Goal: Task Accomplishment & Management: Manage account settings

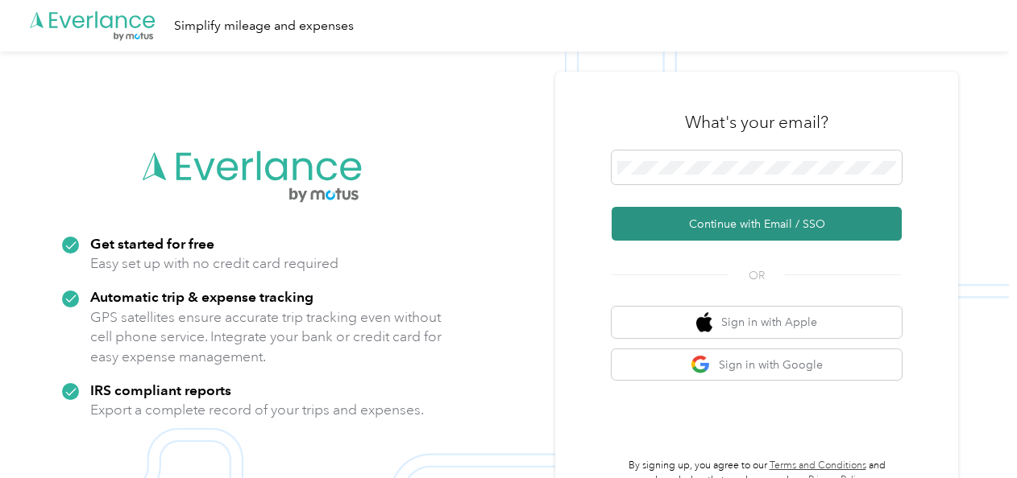
click at [685, 220] on button "Continue with Email / SSO" at bounding box center [756, 224] width 290 height 34
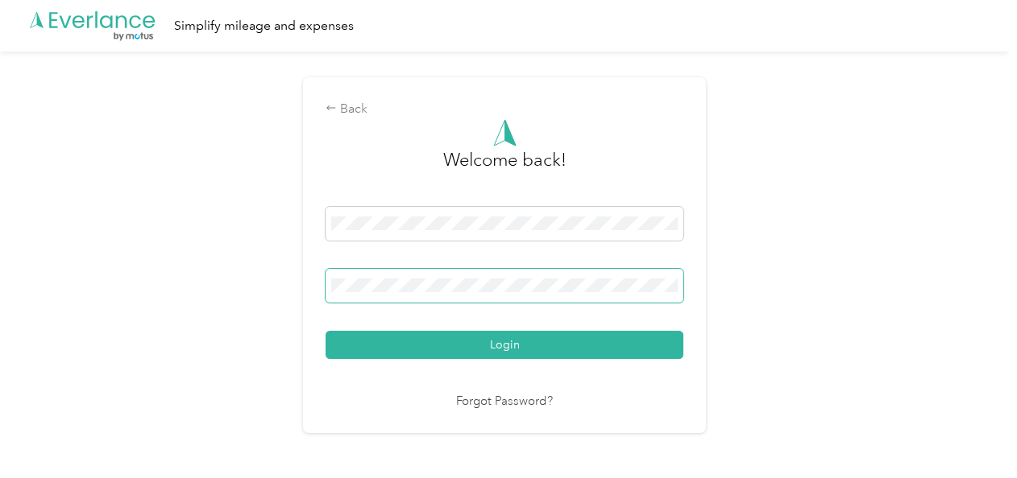
click at [600, 272] on span at bounding box center [504, 286] width 358 height 34
click at [325, 331] on button "Login" at bounding box center [504, 345] width 358 height 28
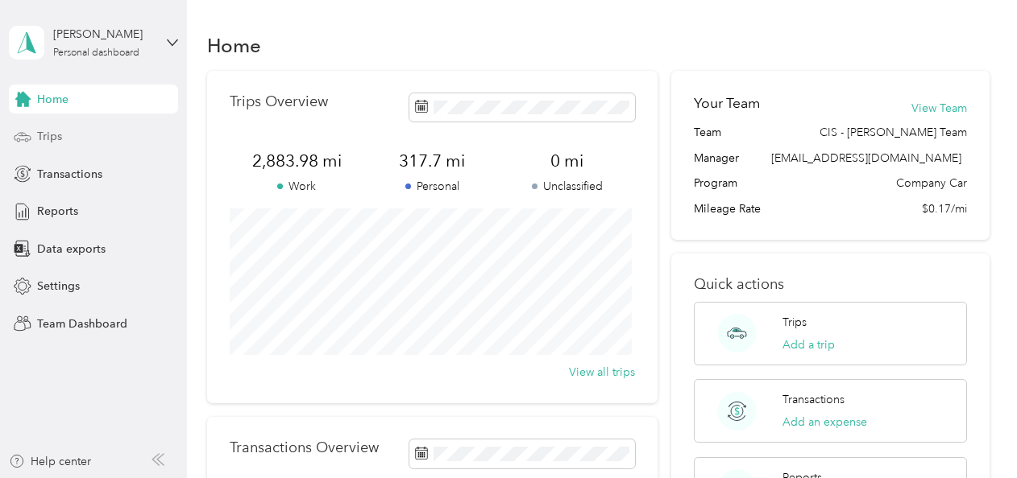
click at [53, 135] on span "Trips" at bounding box center [49, 136] width 25 height 17
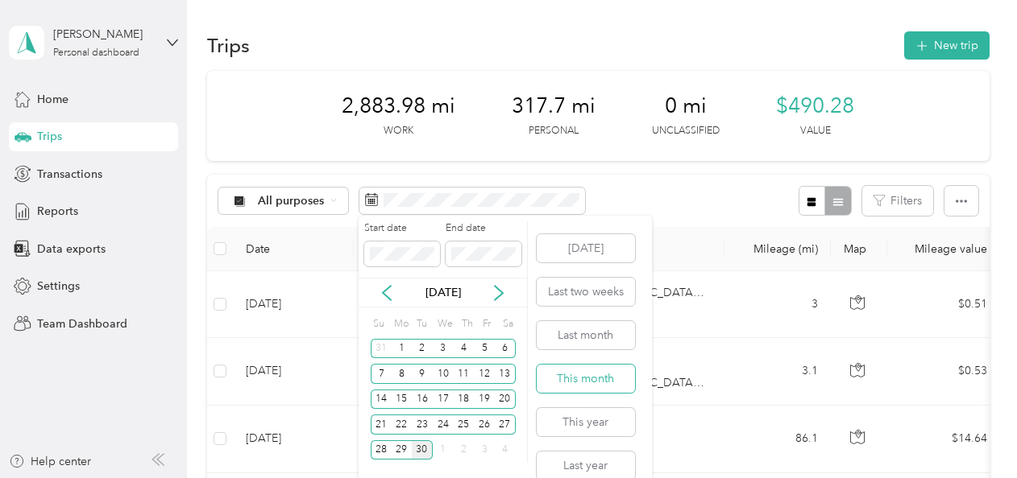
click at [569, 375] on button "This month" at bounding box center [585, 379] width 98 height 28
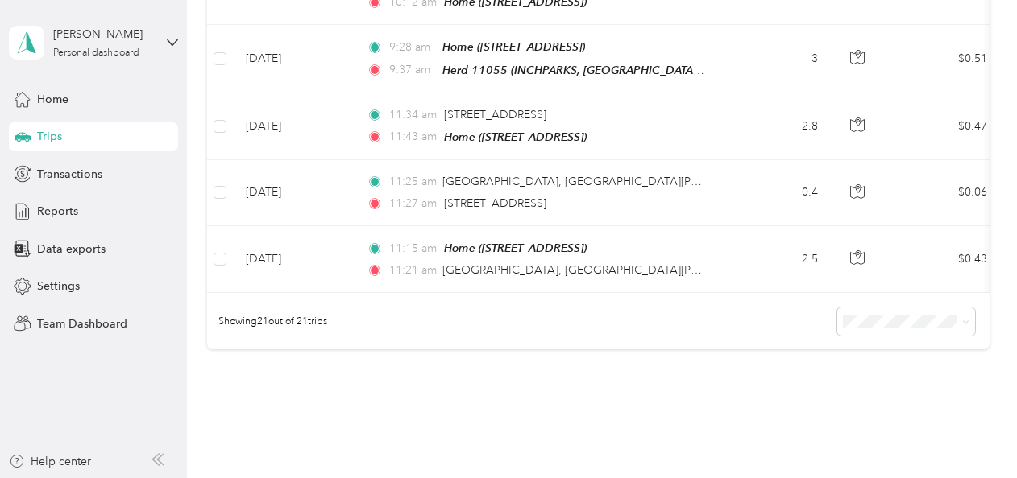
scroll to position [1469, 0]
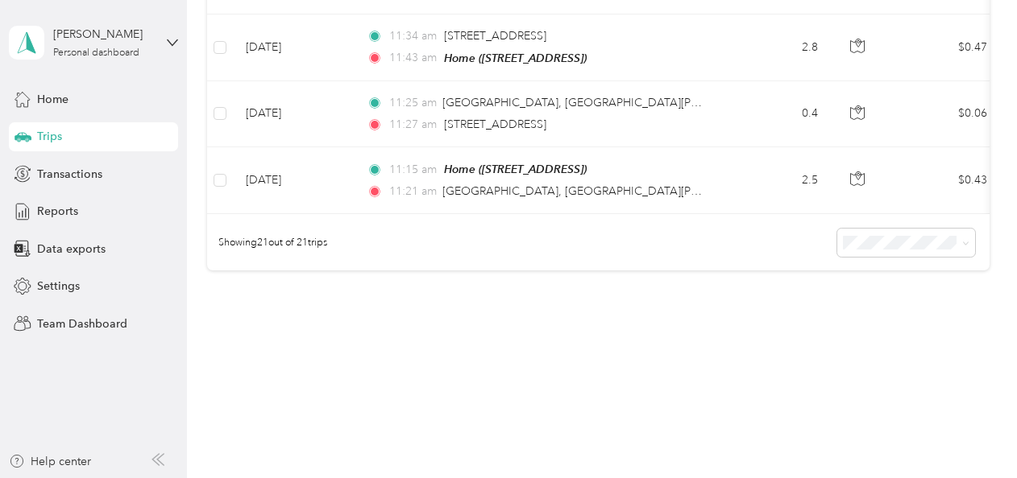
click at [922, 272] on li "50 per load" at bounding box center [902, 277] width 138 height 28
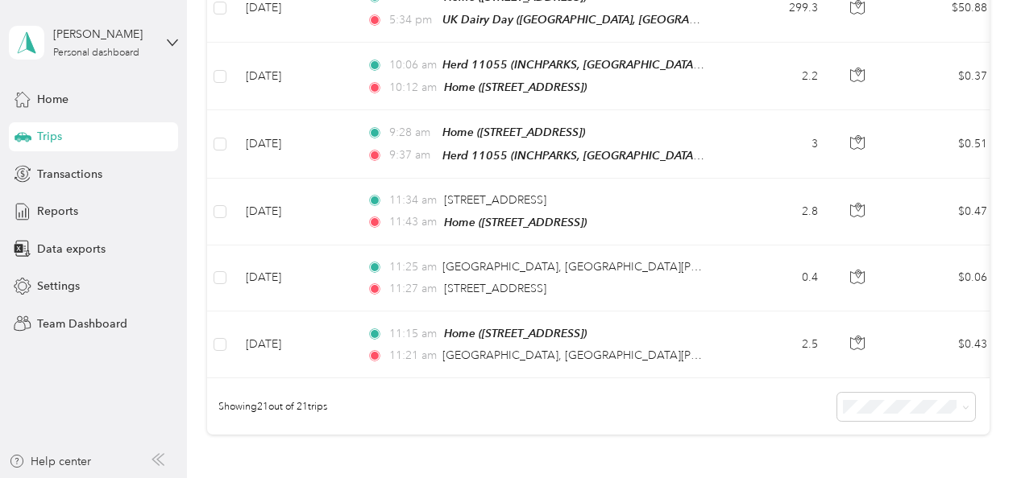
scroll to position [1310, 0]
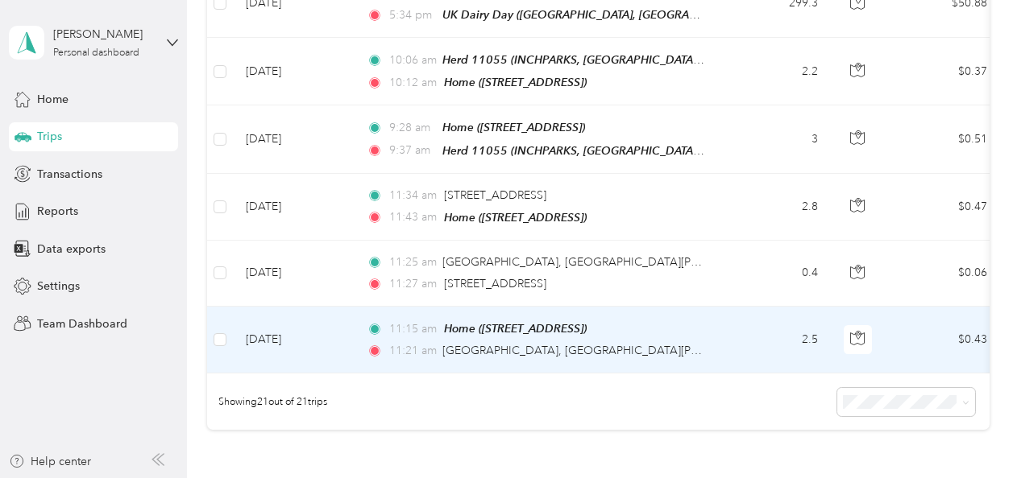
click at [743, 310] on td "2.5" at bounding box center [777, 340] width 106 height 67
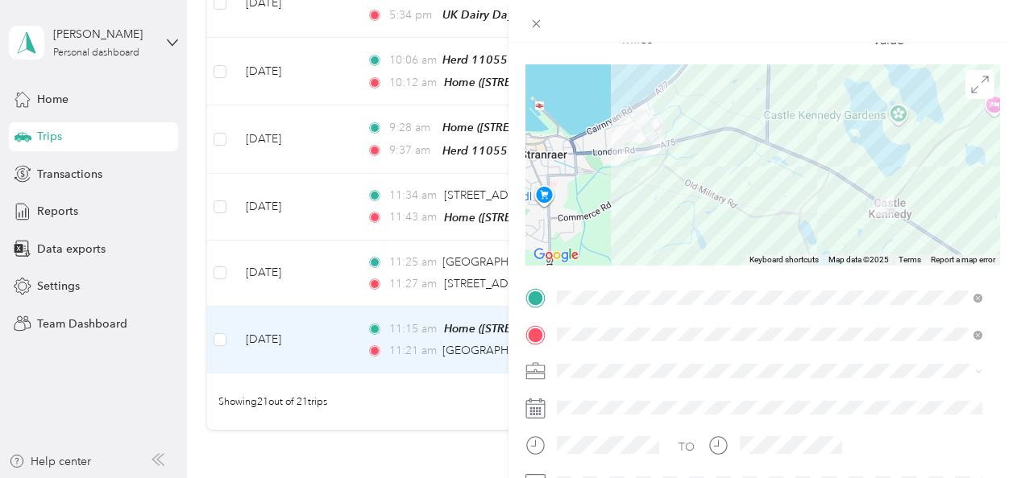
scroll to position [127, 0]
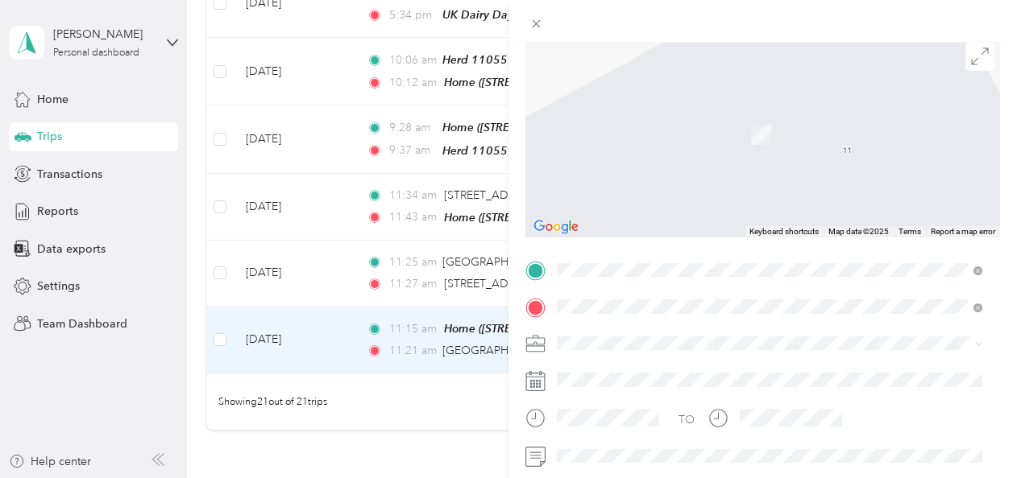
click at [864, 122] on div "DG9 [STREET_ADDRESS][PERSON_NAME]" at bounding box center [769, 112] width 414 height 22
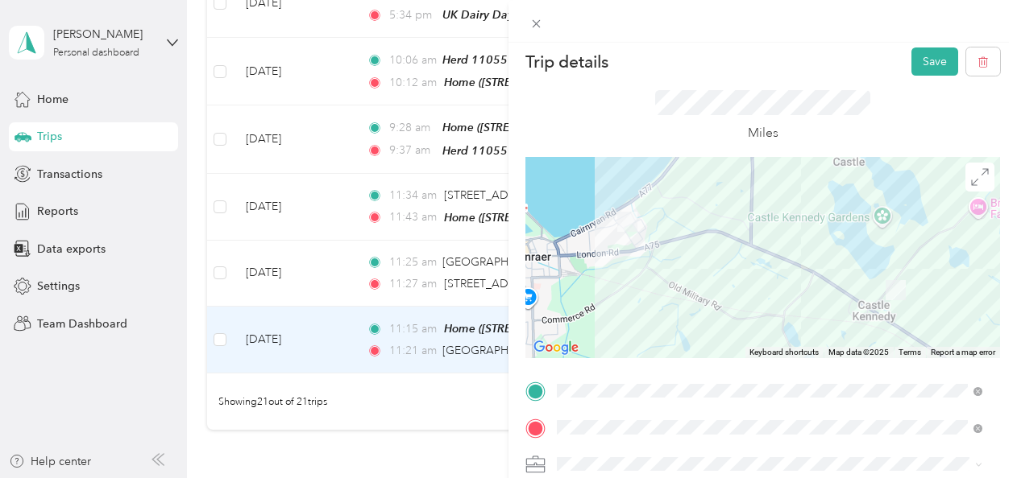
scroll to position [0, 0]
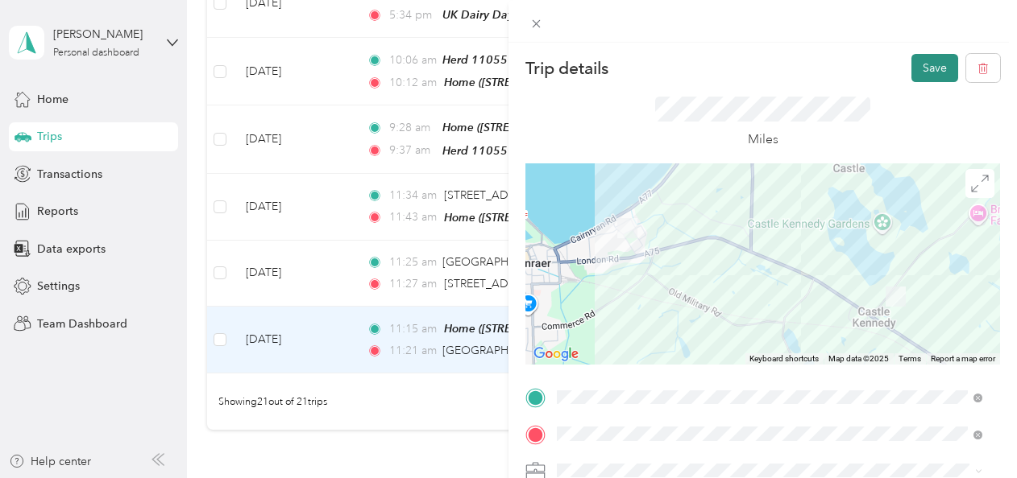
click at [926, 68] on button "Save" at bounding box center [934, 68] width 47 height 28
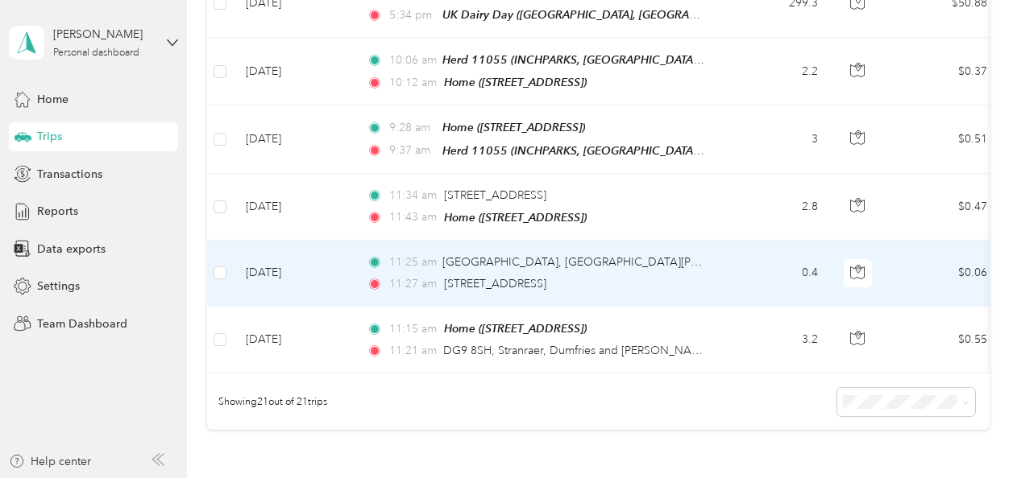
click at [719, 255] on td "11:[GEOGRAPHIC_DATA], [GEOGRAPHIC_DATA][PERSON_NAME], [GEOGRAPHIC_DATA] 11:27 a…" at bounding box center [539, 274] width 371 height 66
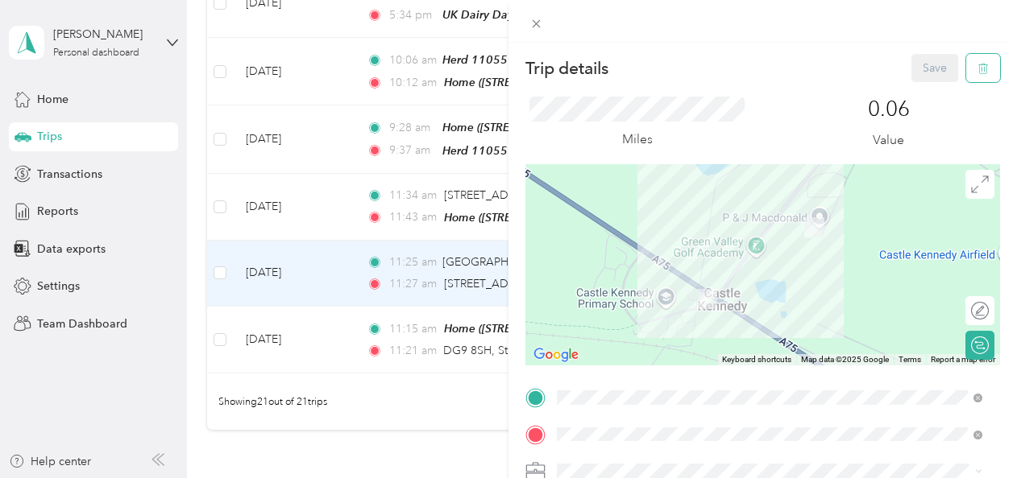
click at [966, 60] on button "button" at bounding box center [983, 68] width 34 height 28
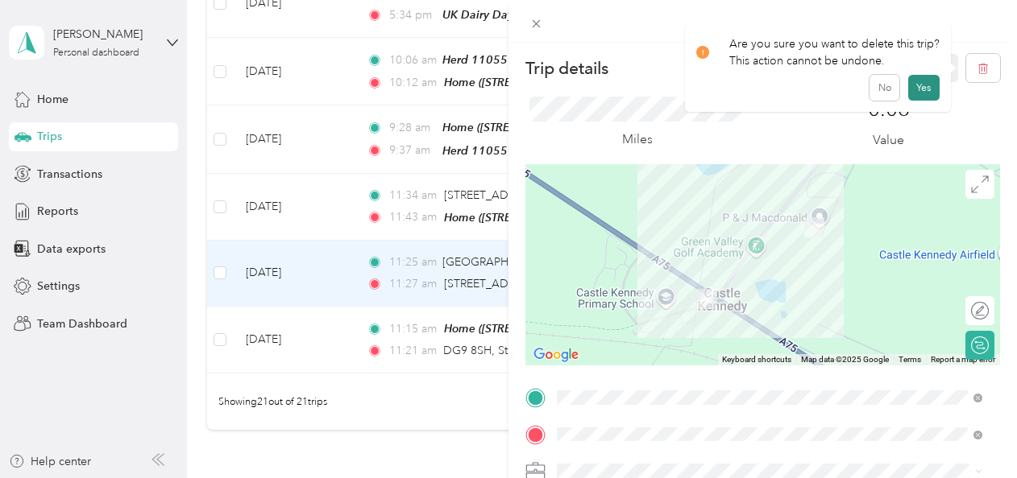
click at [918, 85] on button "Yes" at bounding box center [923, 88] width 31 height 26
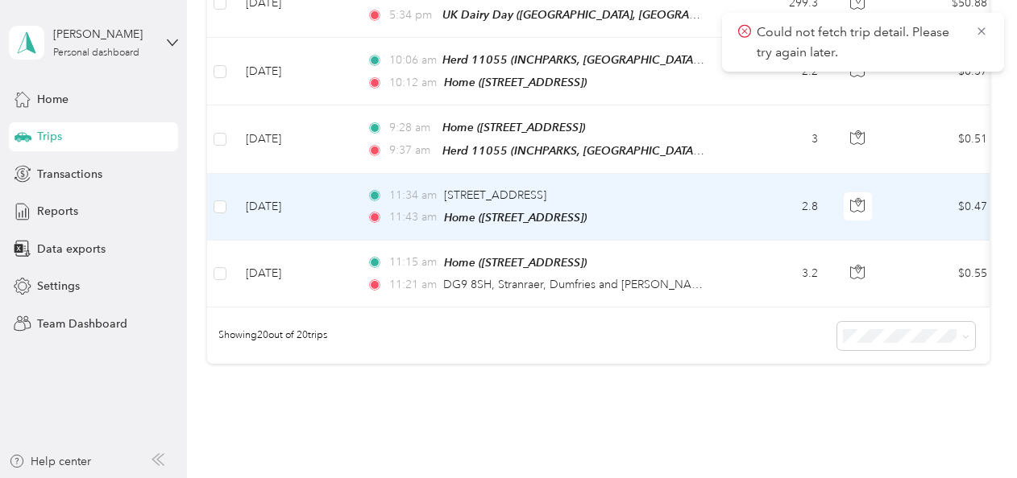
click at [728, 188] on td "2.8" at bounding box center [777, 207] width 106 height 67
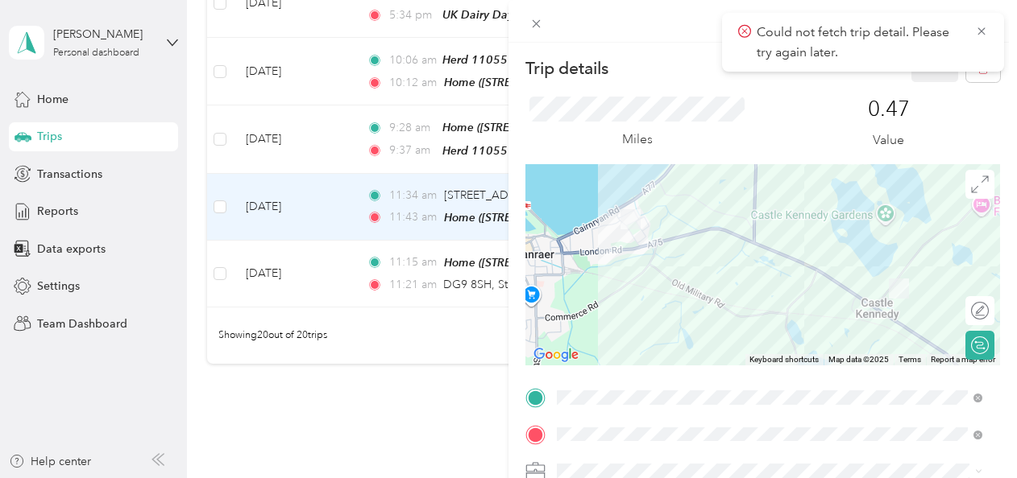
click at [462, 385] on div "Trip details Save This trip cannot be edited because it is either under review,…" at bounding box center [508, 239] width 1017 height 478
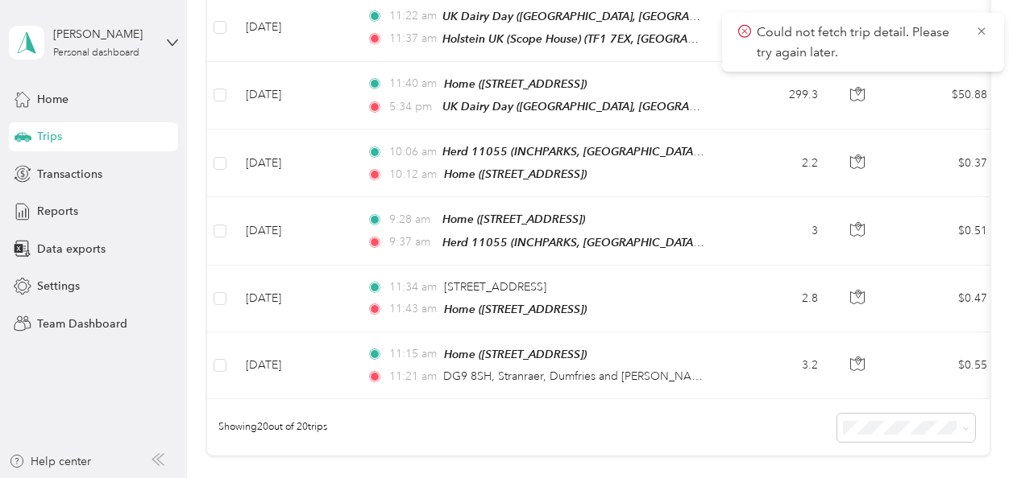
scroll to position [1214, 0]
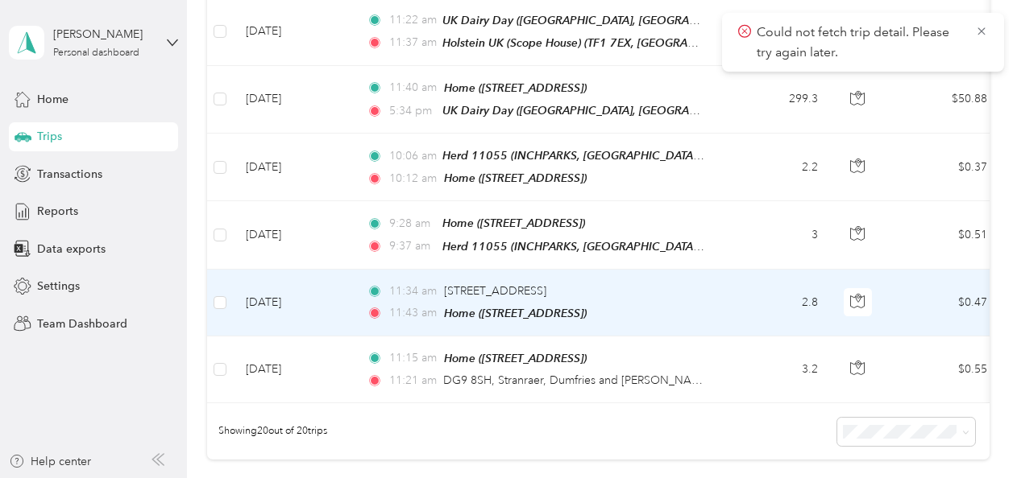
click at [763, 298] on td "2.8" at bounding box center [777, 303] width 106 height 67
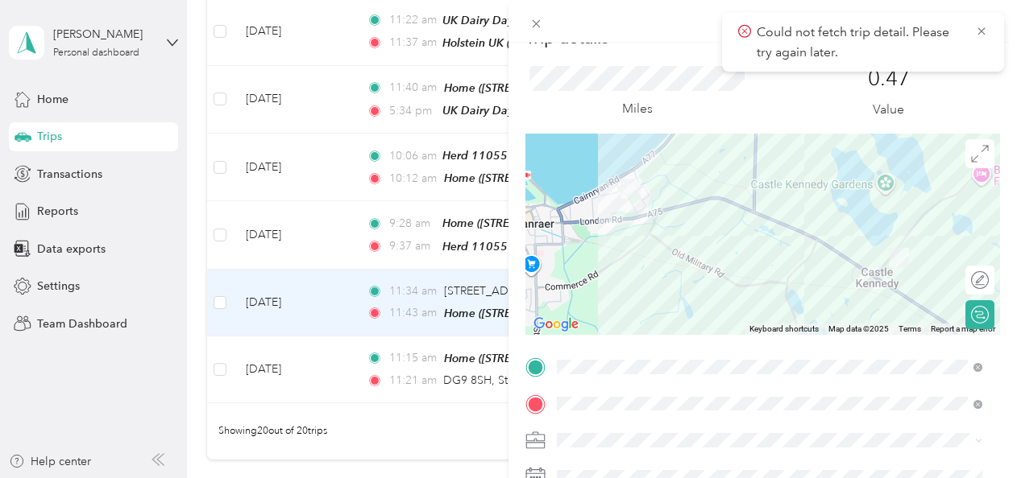
scroll to position [56, 0]
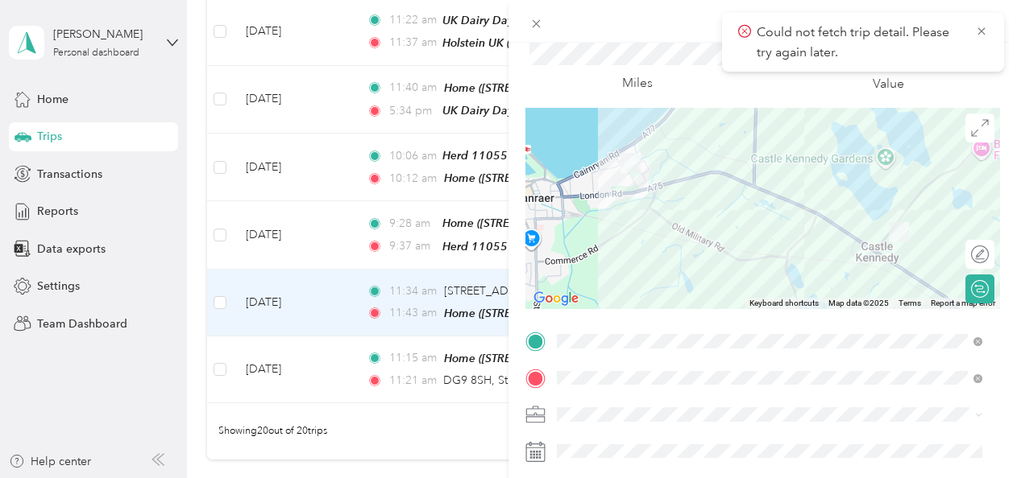
click at [981, 27] on icon at bounding box center [981, 31] width 13 height 14
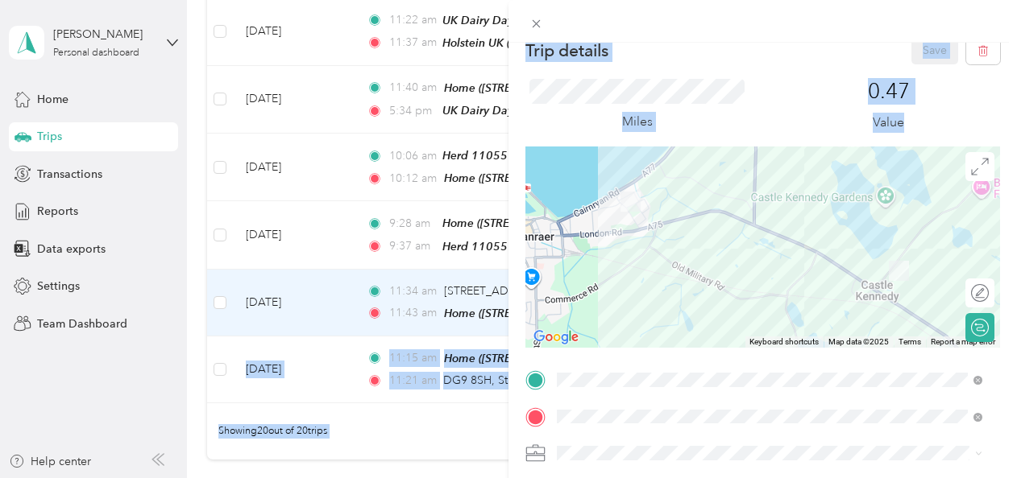
scroll to position [0, 0]
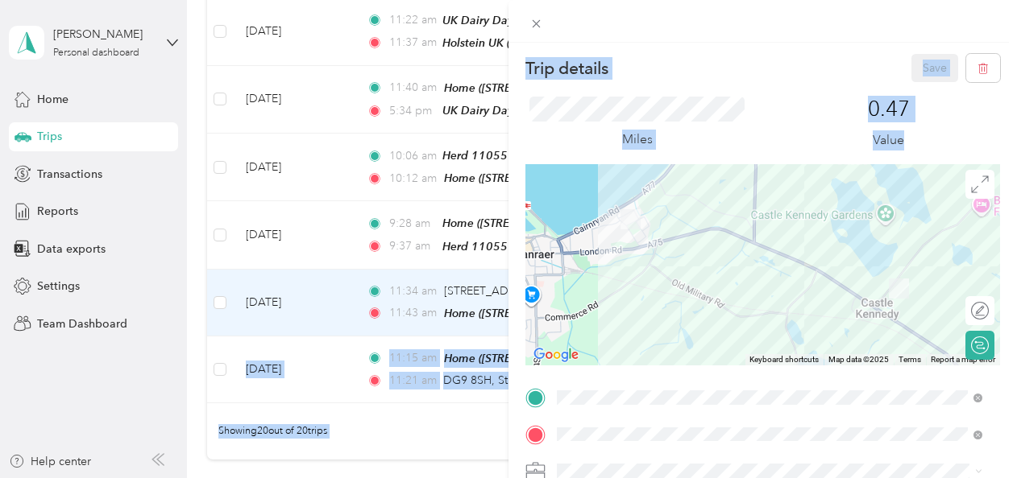
drag, startPoint x: 1016, startPoint y: 306, endPoint x: 1027, endPoint y: 259, distance: 48.1
click at [1008, 259] on html "[PERSON_NAME] Personal dashboard Home Trips Transactions Reports Data exports S…" at bounding box center [504, 239] width 1008 height 478
drag, startPoint x: 1024, startPoint y: 259, endPoint x: 910, endPoint y: 71, distance: 220.1
click at [911, 71] on div "Save" at bounding box center [955, 68] width 89 height 28
click at [926, 55] on div "Save" at bounding box center [955, 68] width 89 height 28
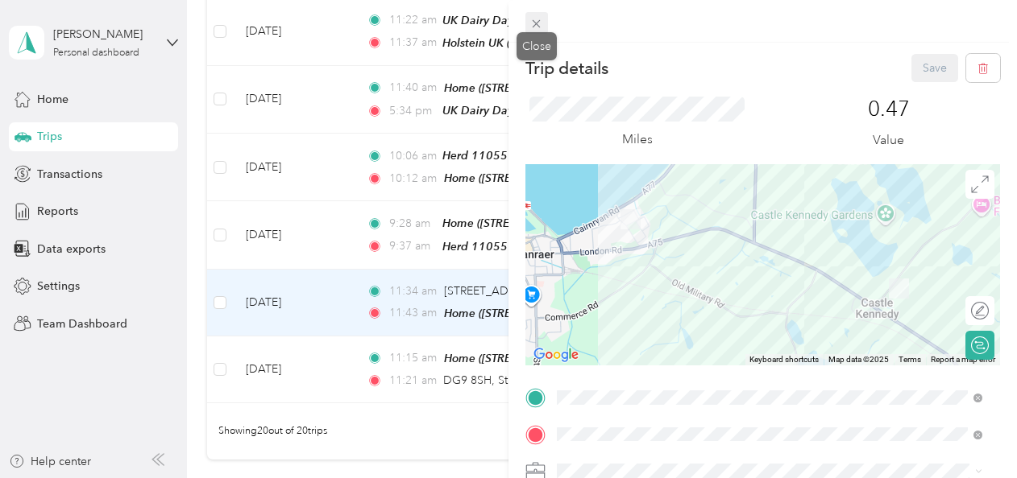
click at [532, 17] on icon at bounding box center [536, 24] width 14 height 14
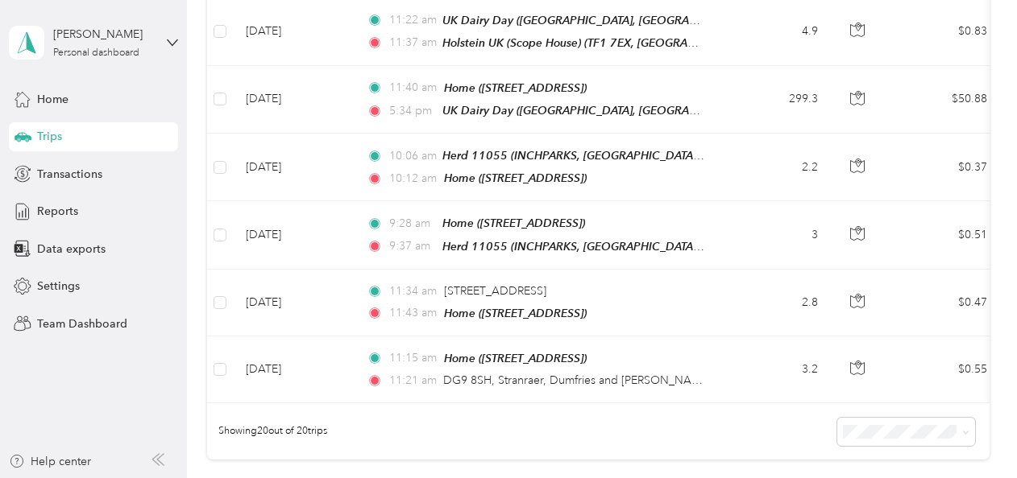
click at [532, 478] on div "Trip details Save This trip cannot be edited because it is either under review,…" at bounding box center [504, 478] width 1008 height 0
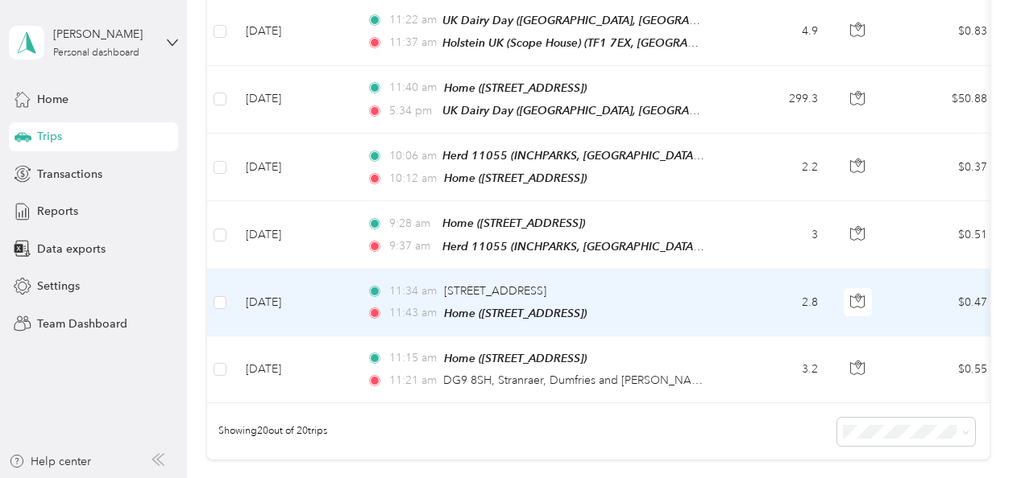
click at [762, 295] on td "2.8" at bounding box center [777, 303] width 106 height 67
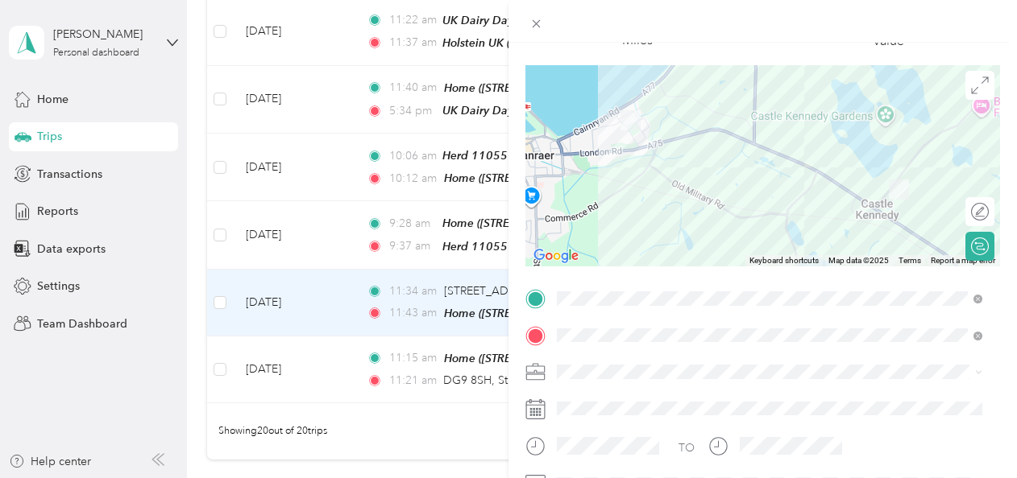
scroll to position [106, 0]
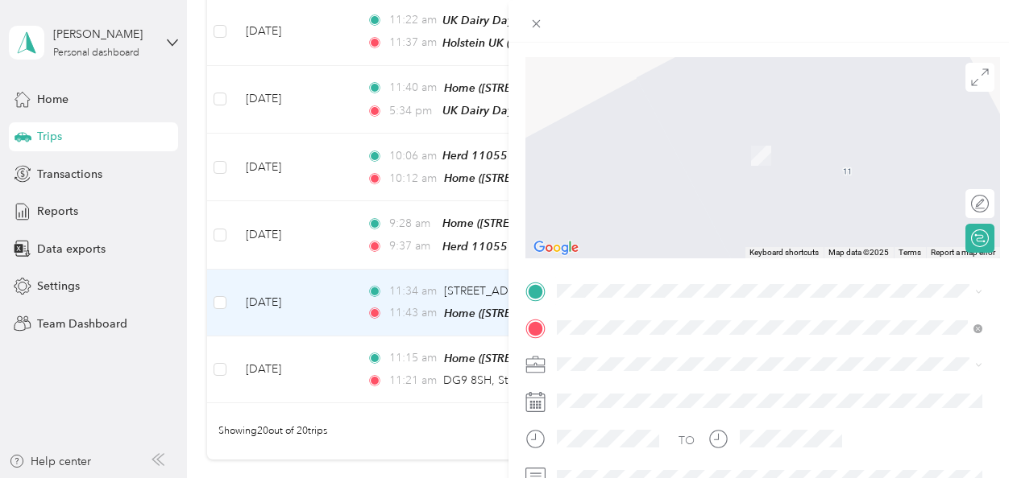
click at [707, 97] on span "DG9 [STREET_ADDRESS][PERSON_NAME]" at bounding box center [696, 89] width 219 height 14
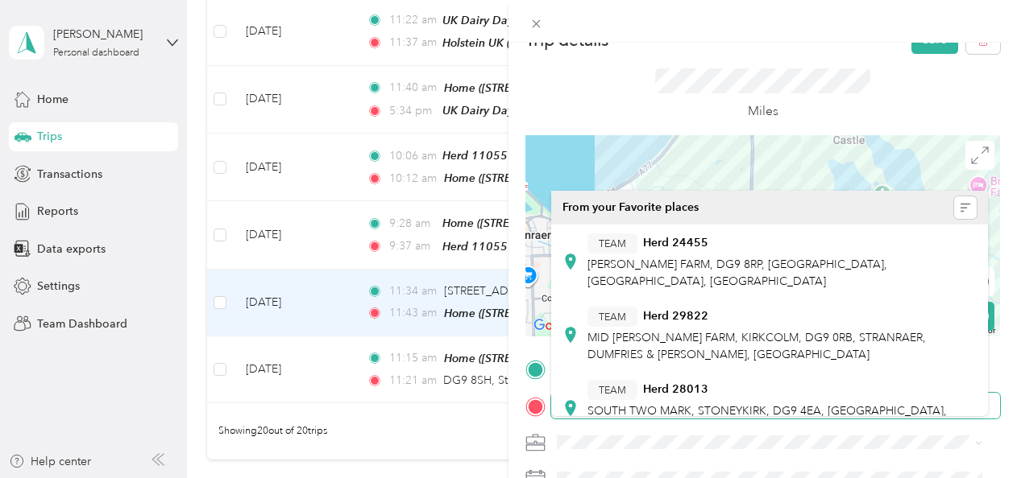
scroll to position [0, 0]
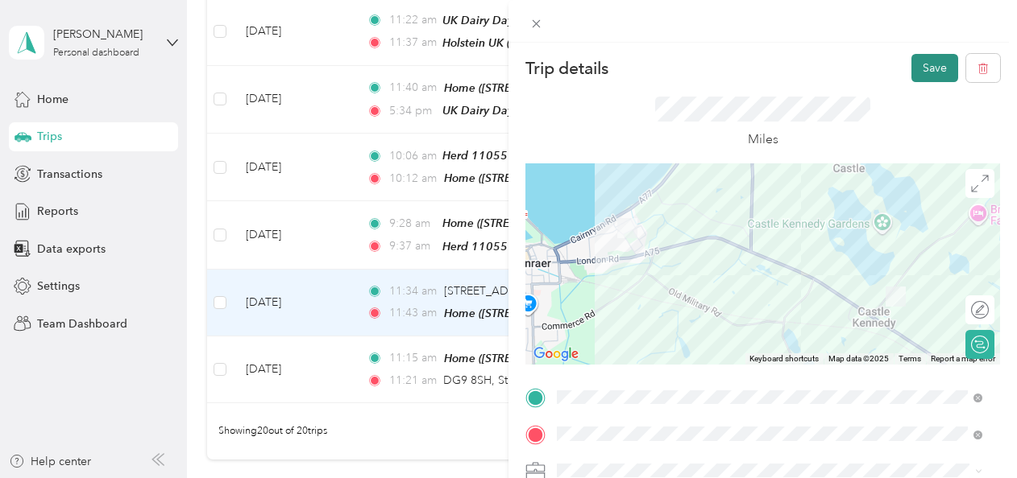
click at [912, 75] on button "Save" at bounding box center [934, 68] width 47 height 28
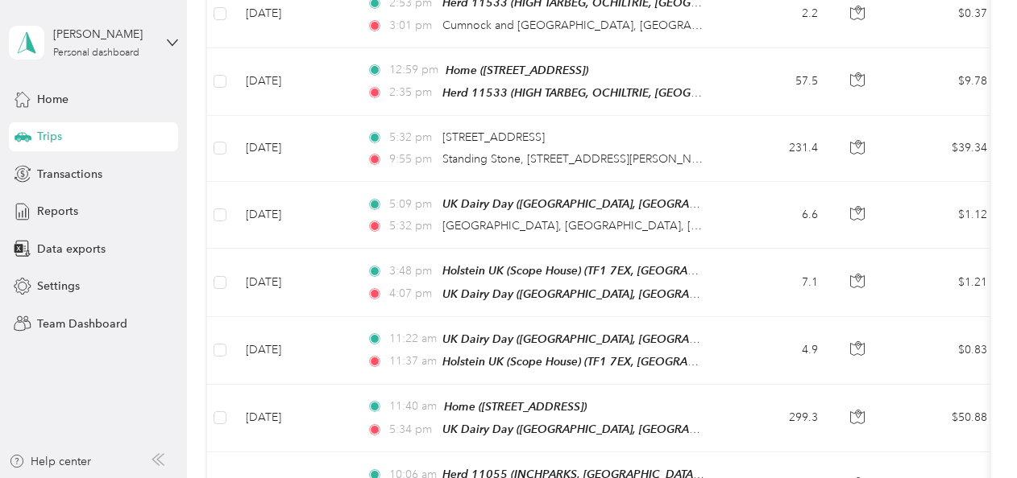
scroll to position [891, 0]
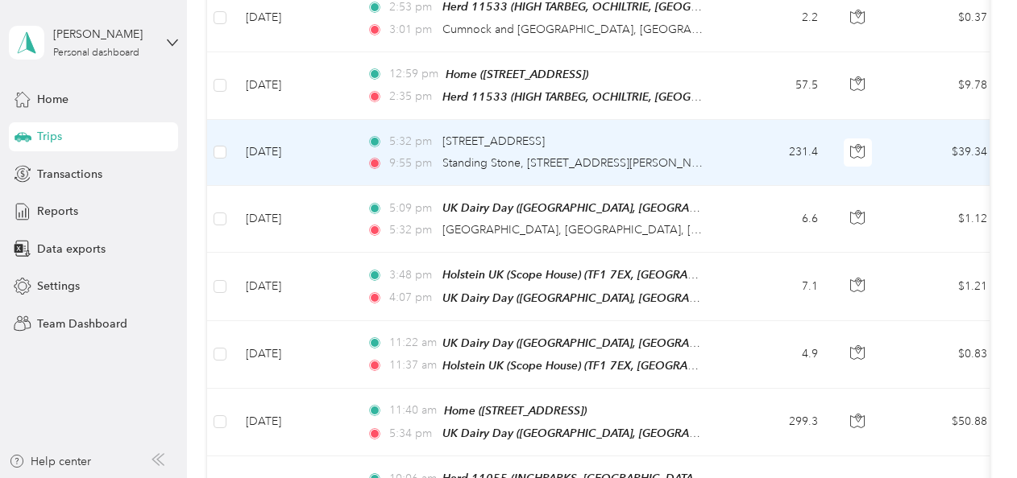
click at [741, 163] on td "231.4" at bounding box center [777, 153] width 106 height 66
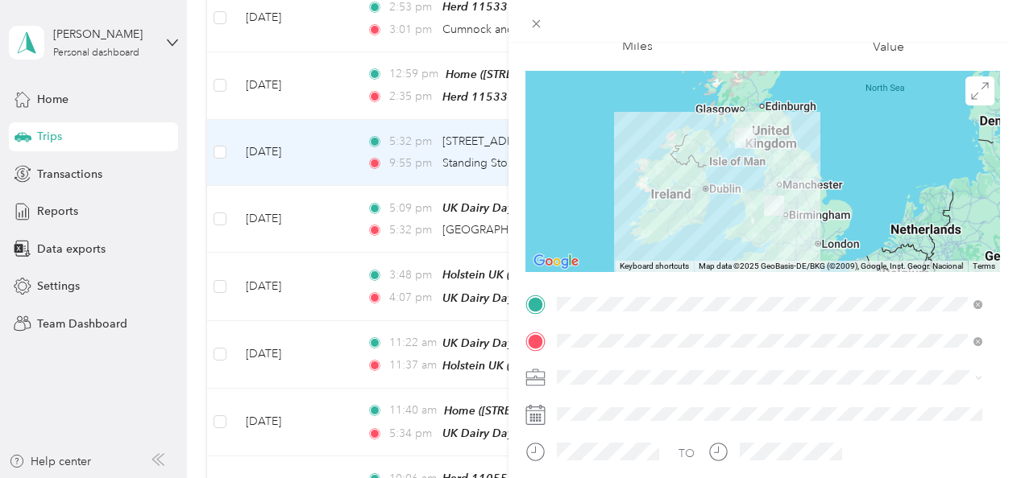
scroll to position [97, 0]
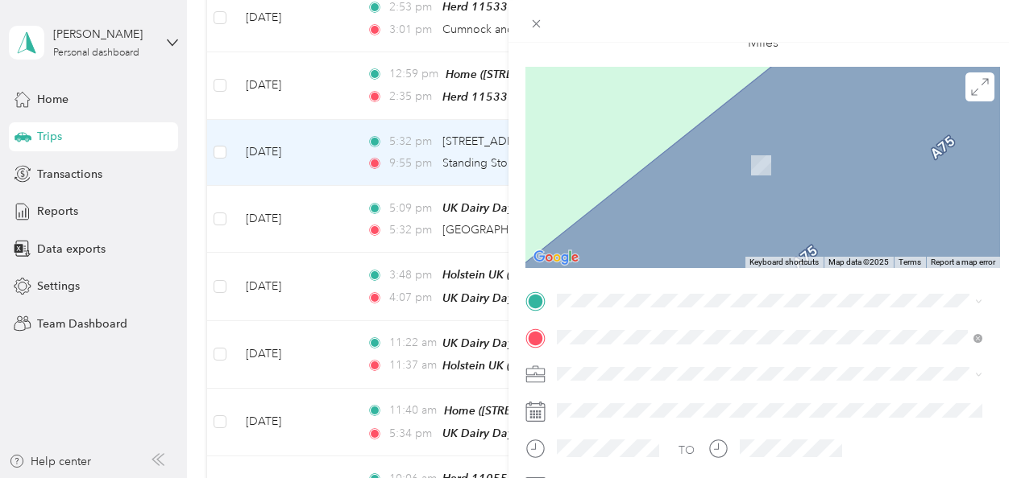
click at [642, 131] on ol "From your Favorite places TEAM Herd 26936 SPARE, [GEOGRAPHIC_DATA], [GEOGRAPHIC…" at bounding box center [769, 165] width 437 height 226
click at [635, 308] on span at bounding box center [775, 301] width 449 height 26
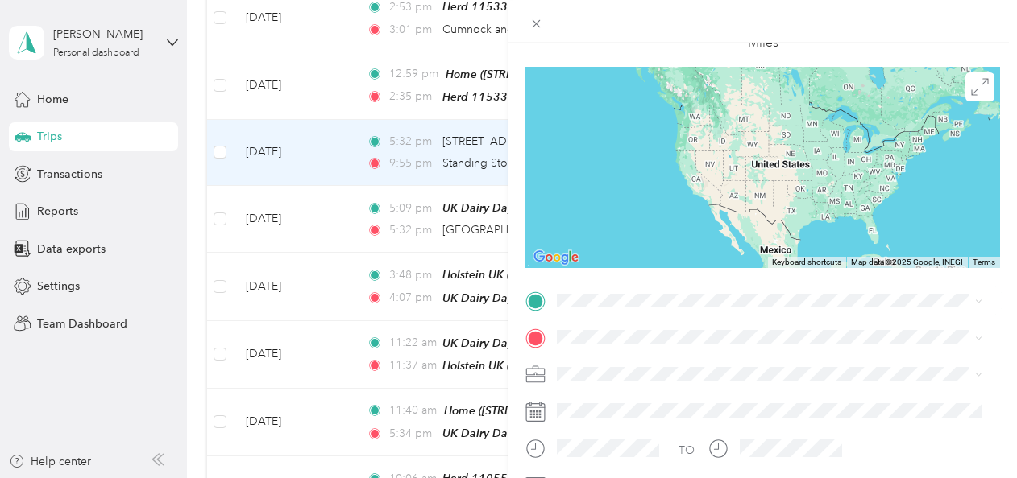
click at [691, 123] on div "TEAM UK Dairy Day The International Centre, TF3 4JH, [GEOGRAPHIC_DATA], [GEOGRA…" at bounding box center [650, 112] width 127 height 39
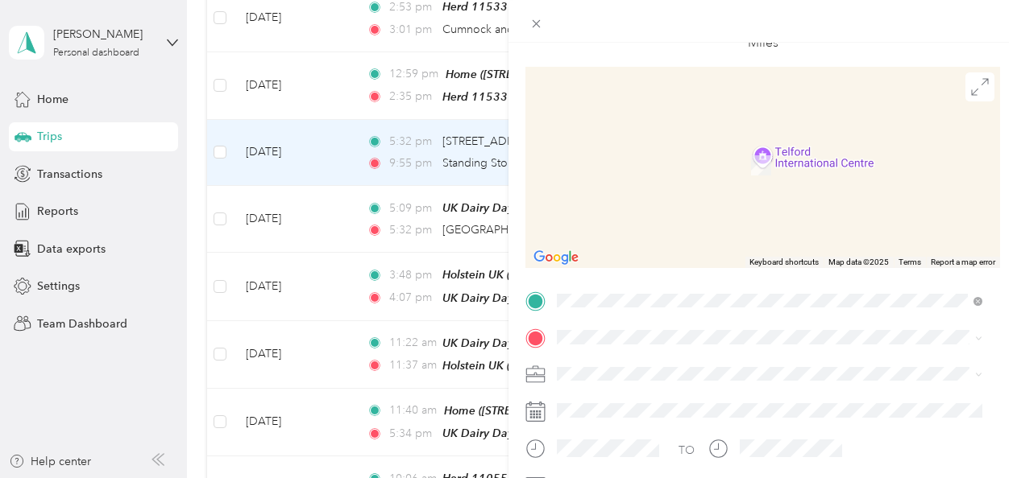
click at [690, 165] on div "Home [STREET_ADDRESS]" at bounding box center [638, 148] width 102 height 34
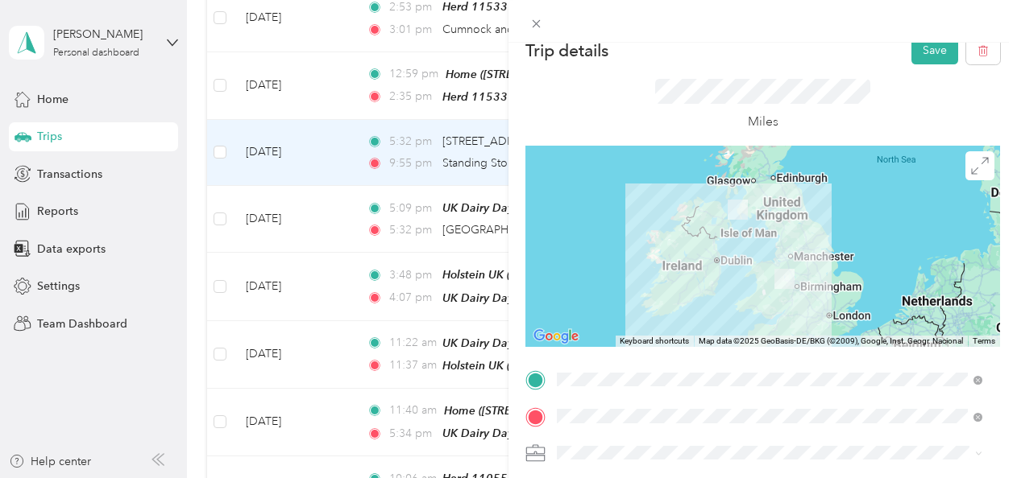
scroll to position [0, 0]
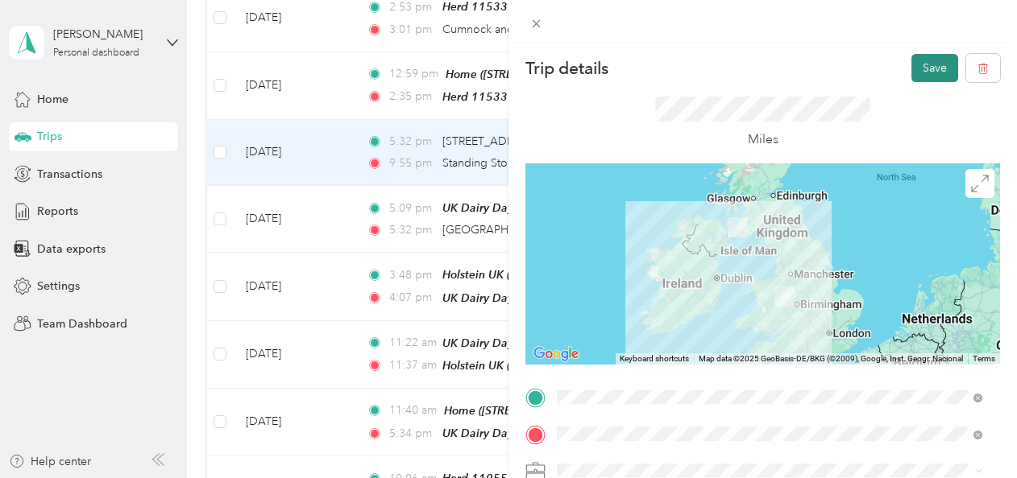
click at [924, 61] on button "Save" at bounding box center [934, 68] width 47 height 28
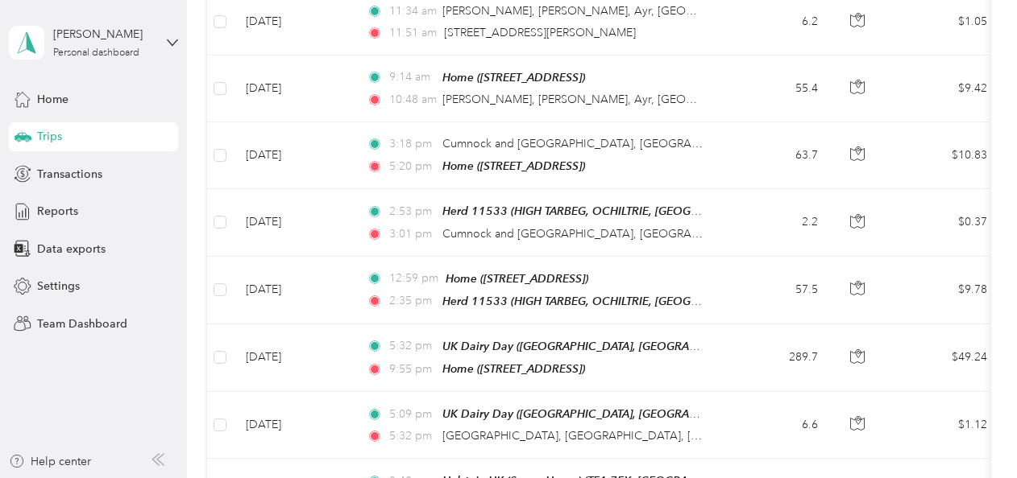
scroll to position [684, 0]
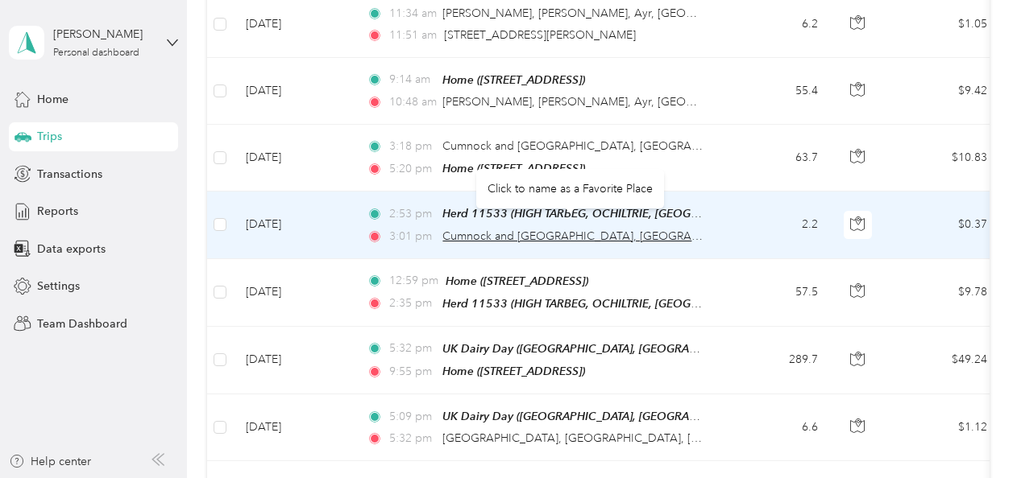
click at [668, 230] on span "Cumnock and [GEOGRAPHIC_DATA], [GEOGRAPHIC_DATA], [GEOGRAPHIC_DATA]" at bounding box center [660, 237] width 436 height 14
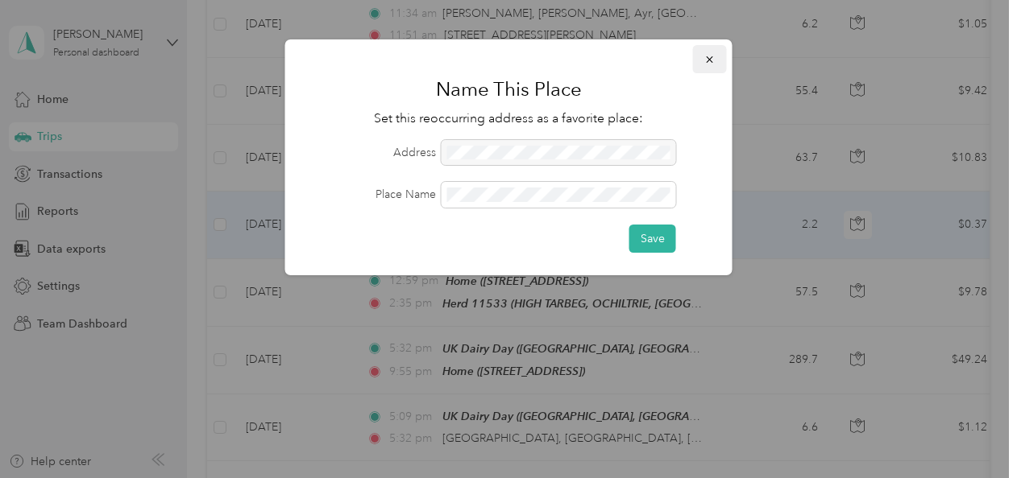
click at [720, 51] on button "button" at bounding box center [710, 59] width 34 height 28
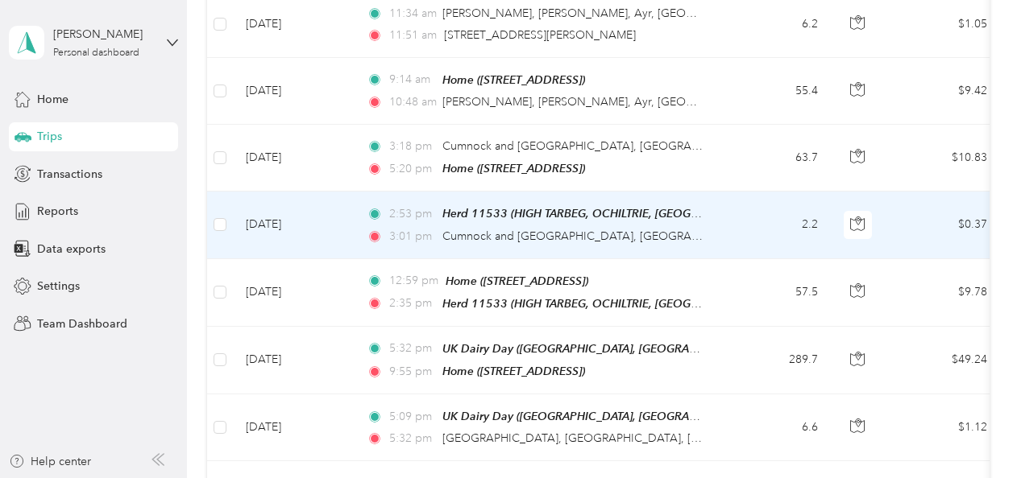
click at [727, 230] on td "2.2" at bounding box center [777, 225] width 106 height 67
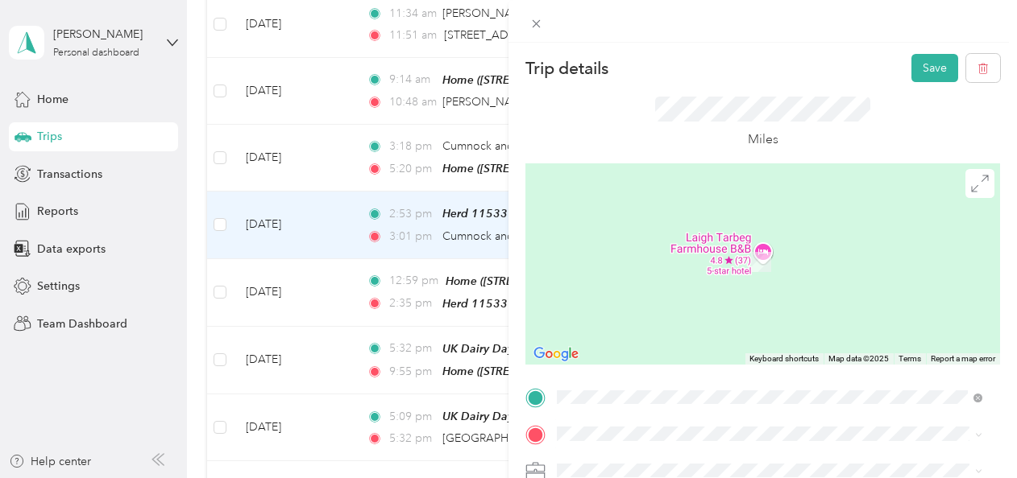
click at [768, 281] on div "TEAM Herd 22492 SLATEHOLE FARM, OCHILTREE, KA18 2QE, [GEOGRAPHIC_DATA], [GEOGRA…" at bounding box center [781, 256] width 389 height 56
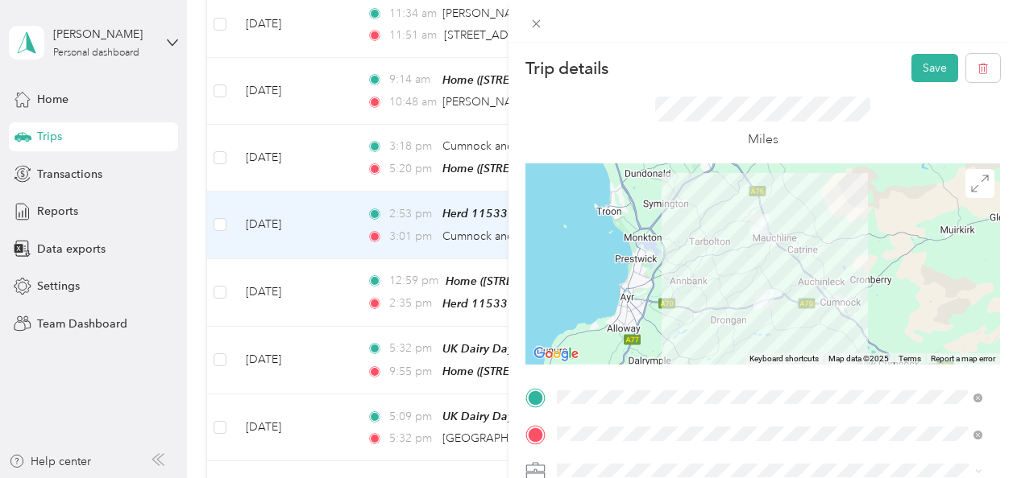
click at [761, 272] on div at bounding box center [762, 264] width 474 height 201
click at [757, 271] on div at bounding box center [762, 264] width 474 height 201
click at [930, 63] on button "Save" at bounding box center [934, 68] width 47 height 28
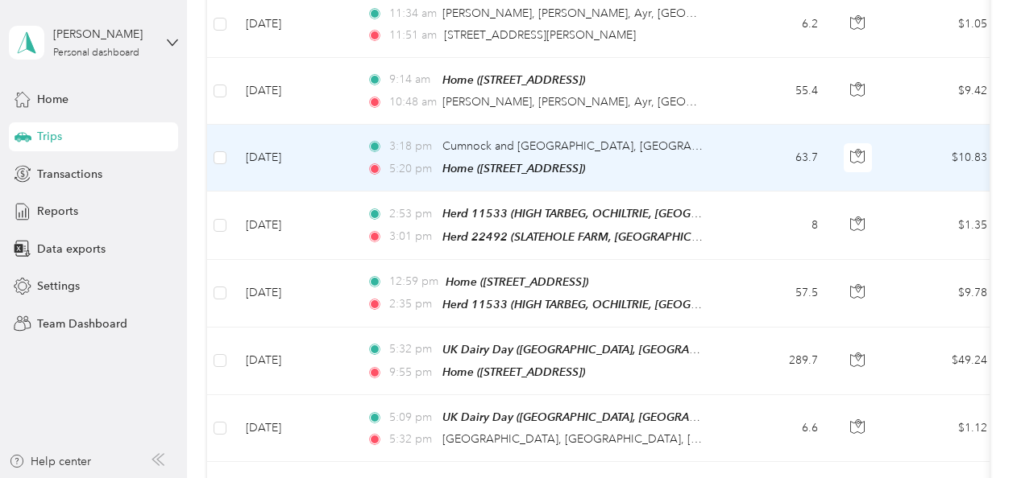
click at [754, 156] on td "63.7" at bounding box center [777, 158] width 106 height 67
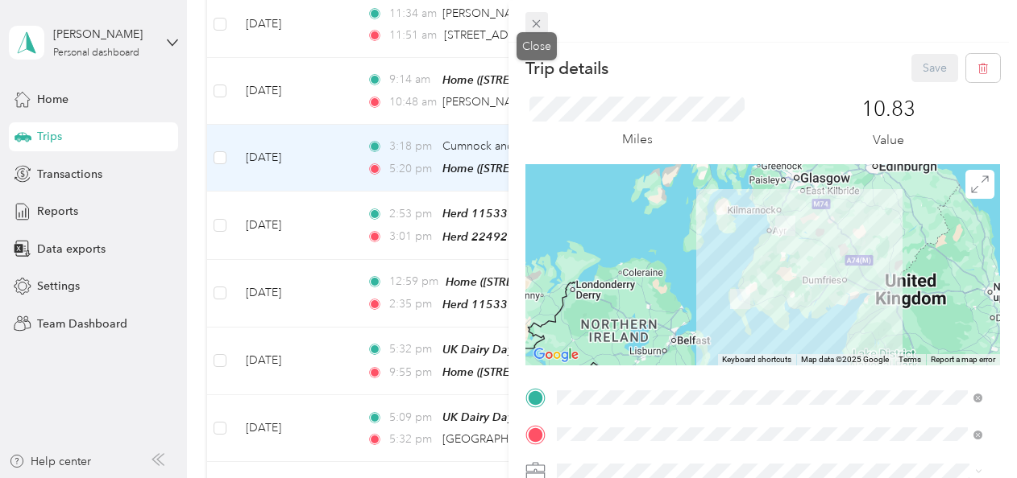
click at [534, 27] on icon at bounding box center [536, 24] width 14 height 14
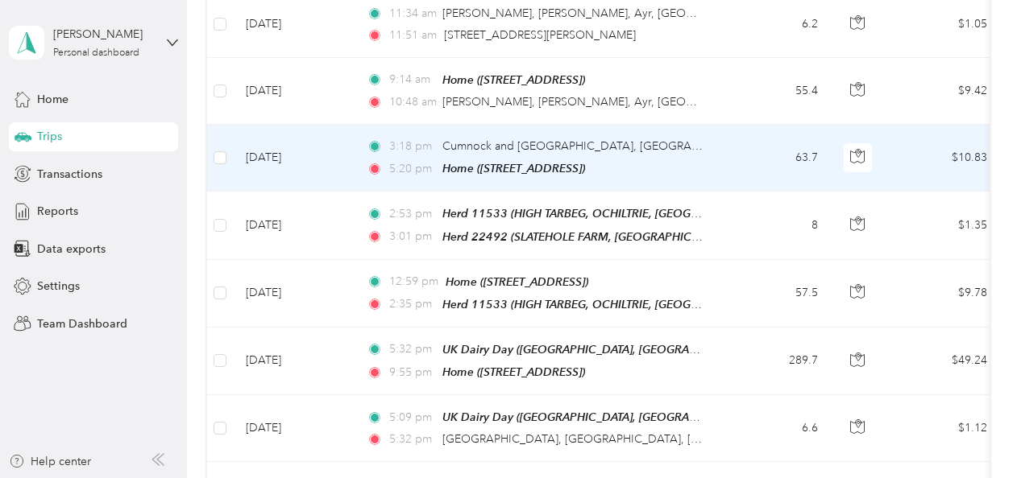
click at [707, 134] on td "3:18 pm Cumnock and [GEOGRAPHIC_DATA], [GEOGRAPHIC_DATA], [GEOGRAPHIC_DATA] 5:2…" at bounding box center [539, 158] width 371 height 67
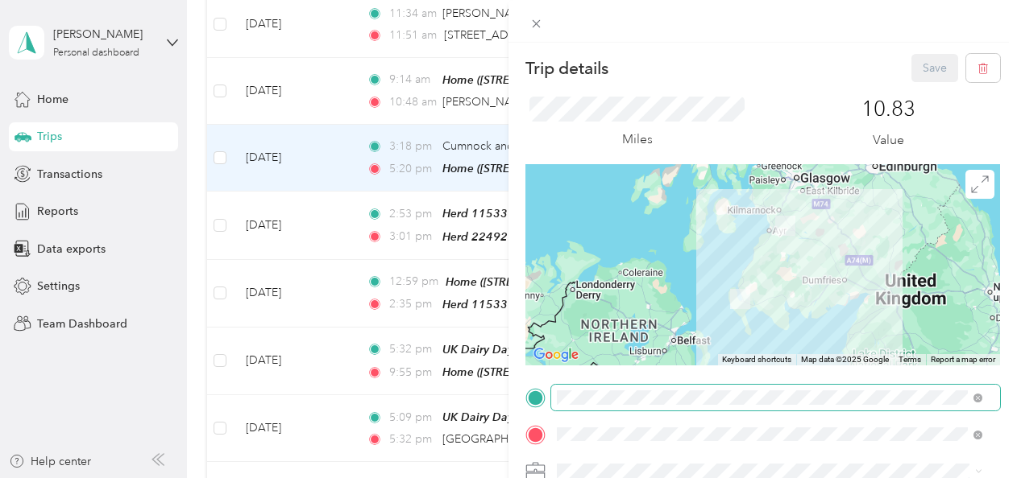
click at [807, 388] on span at bounding box center [775, 398] width 449 height 26
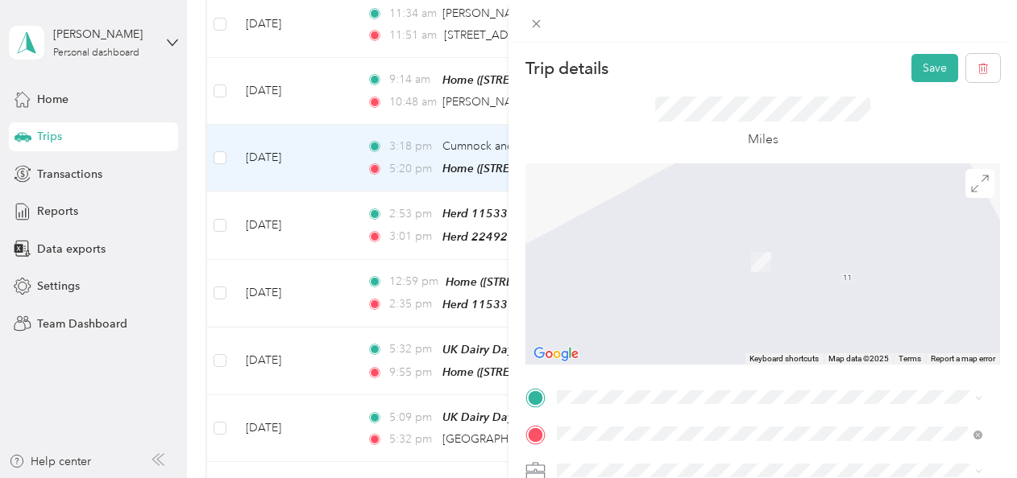
click at [807, 251] on div "TEAM Herd 22492 SLATEHOLE FARM, OCHILTREE, KA18 2QE, [GEOGRAPHIC_DATA], [GEOGRA…" at bounding box center [769, 224] width 414 height 62
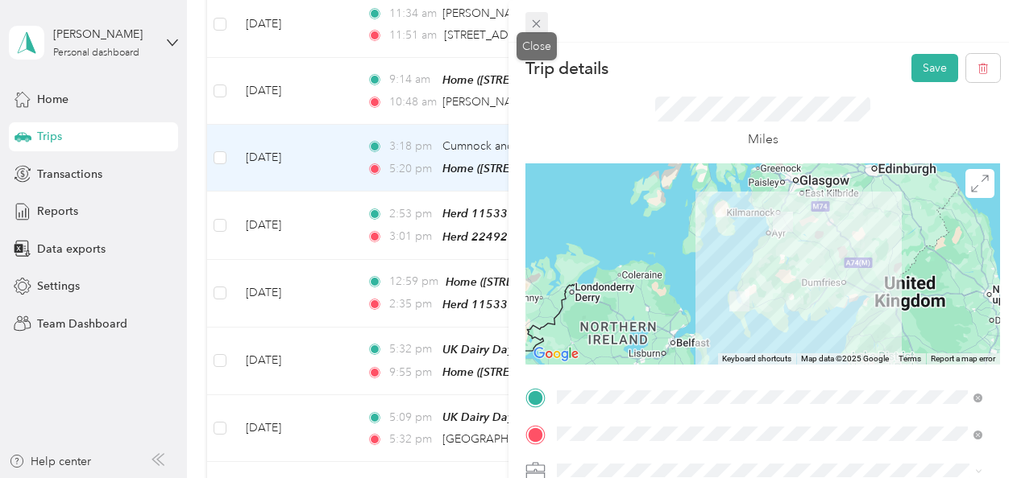
click at [535, 26] on icon at bounding box center [536, 24] width 8 height 8
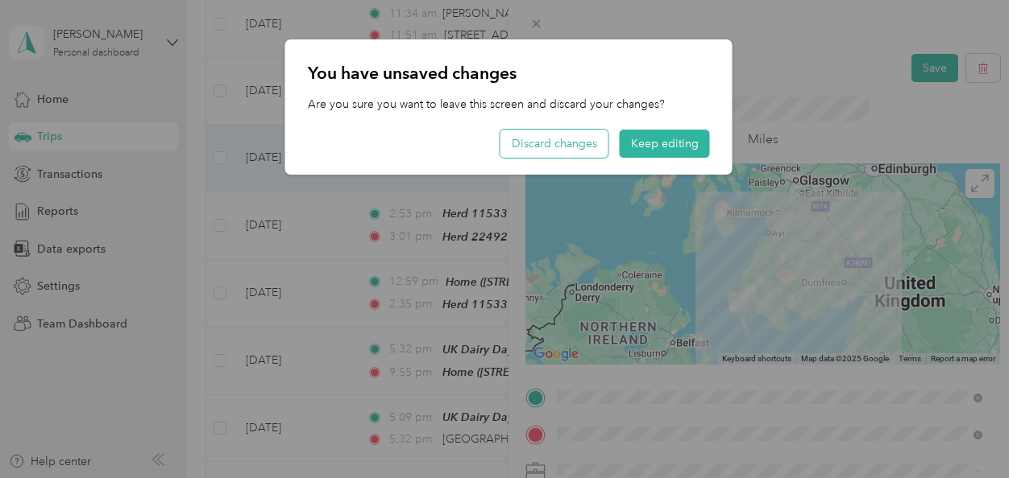
click at [570, 143] on button "Discard changes" at bounding box center [554, 144] width 108 height 28
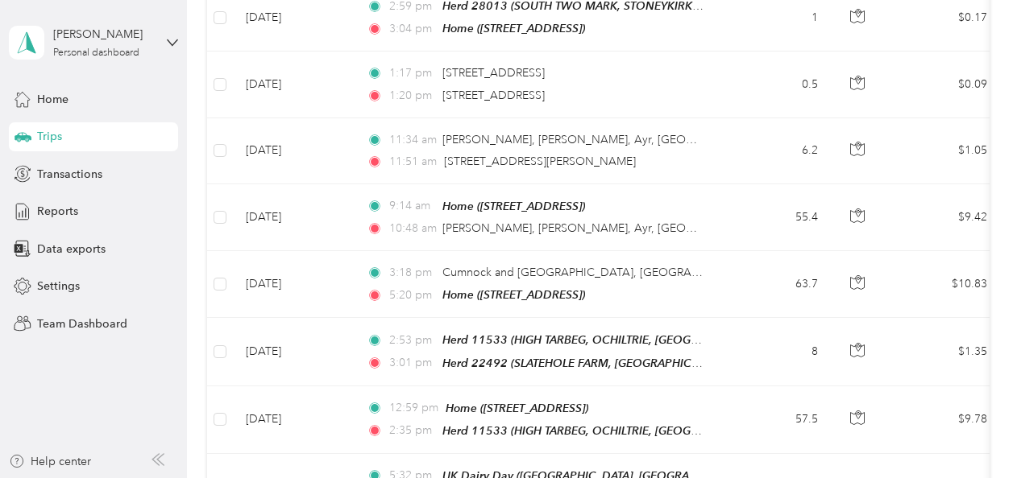
scroll to position [561, 0]
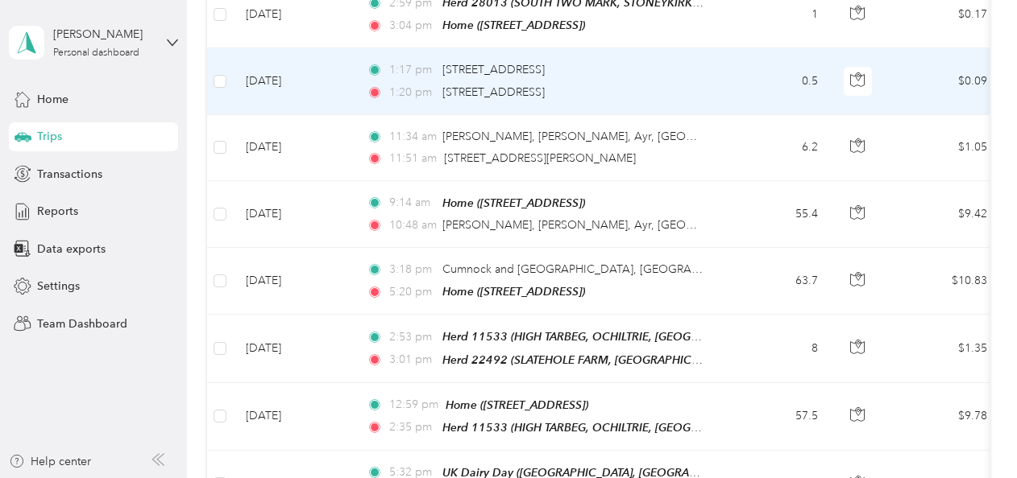
click at [714, 91] on td "1:17 pm [STREET_ADDRESS] 1:20 pm [STREET_ADDRESS]" at bounding box center [539, 81] width 371 height 66
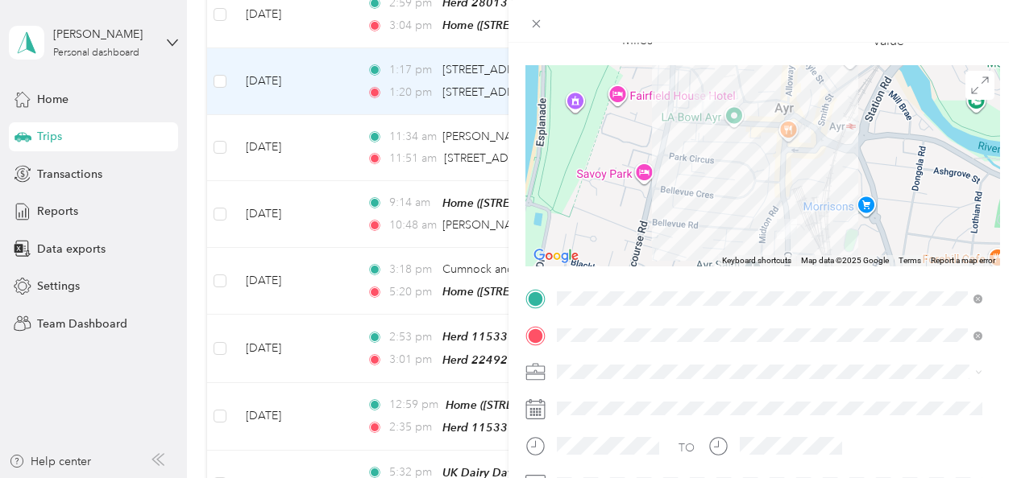
scroll to position [112, 0]
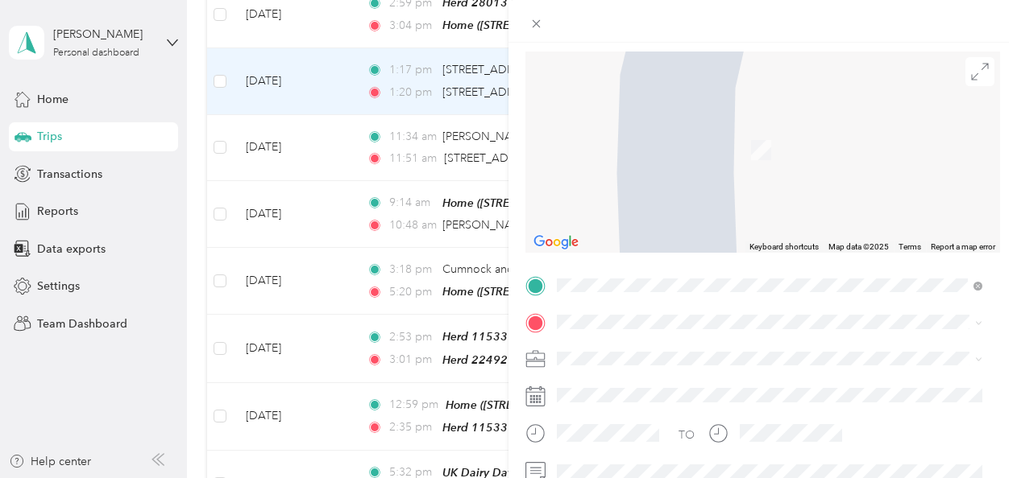
click at [756, 190] on span "DG9 [STREET_ADDRESS][PERSON_NAME]" at bounding box center [696, 183] width 219 height 14
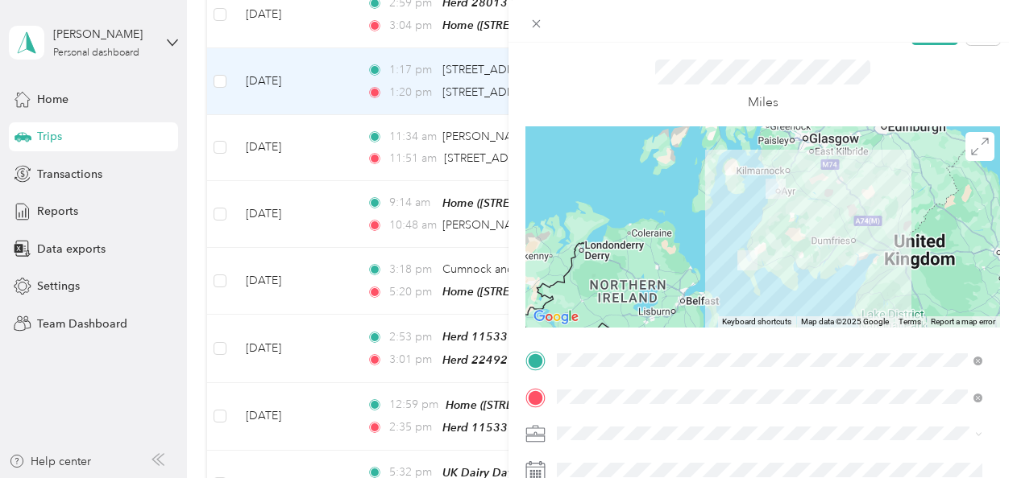
scroll to position [0, 0]
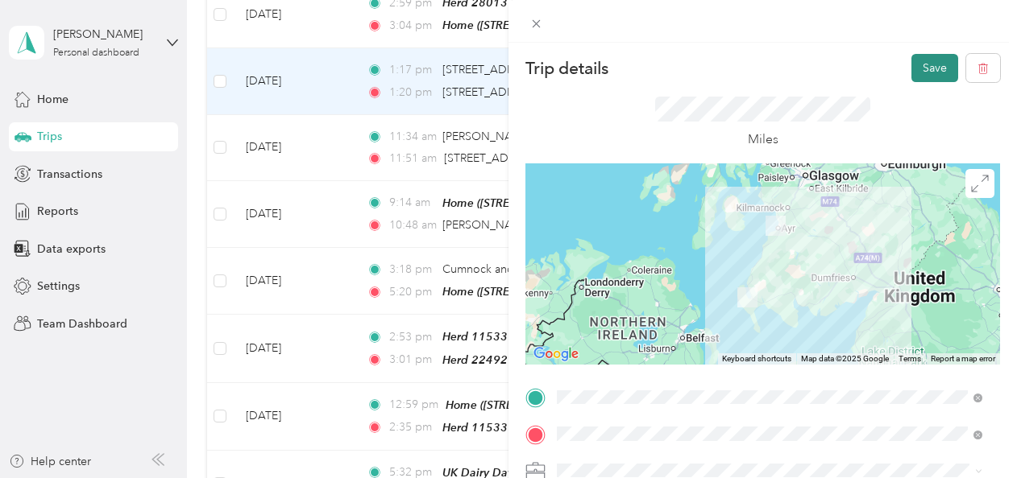
click at [921, 67] on button "Save" at bounding box center [934, 68] width 47 height 28
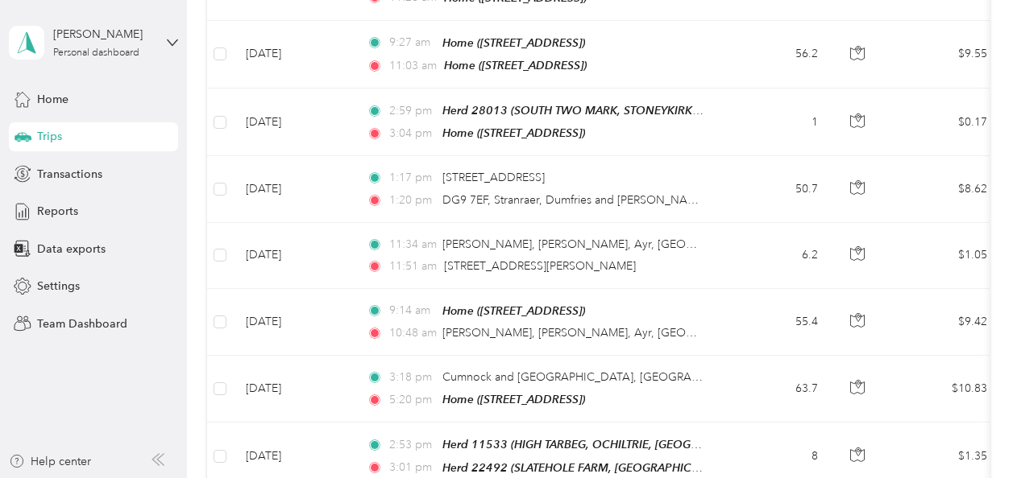
scroll to position [450, 0]
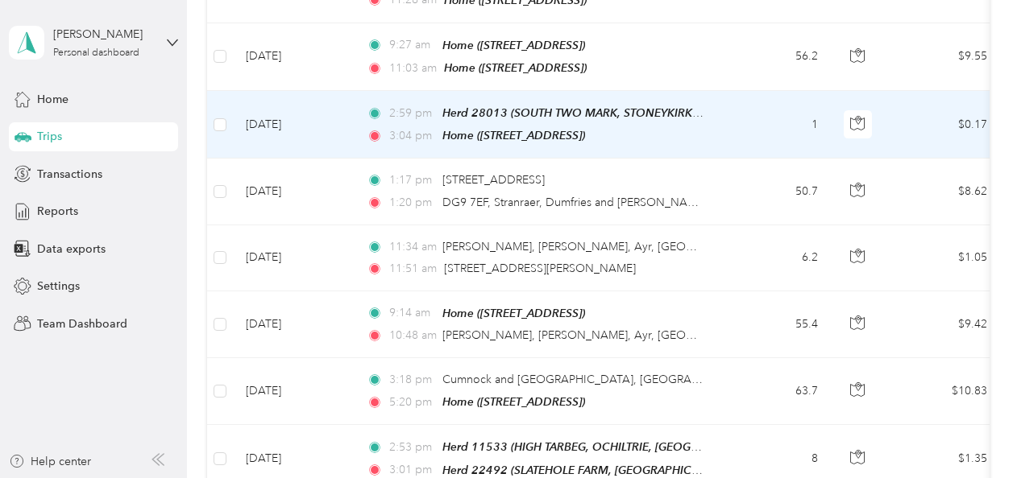
click at [739, 121] on td "1" at bounding box center [777, 125] width 106 height 68
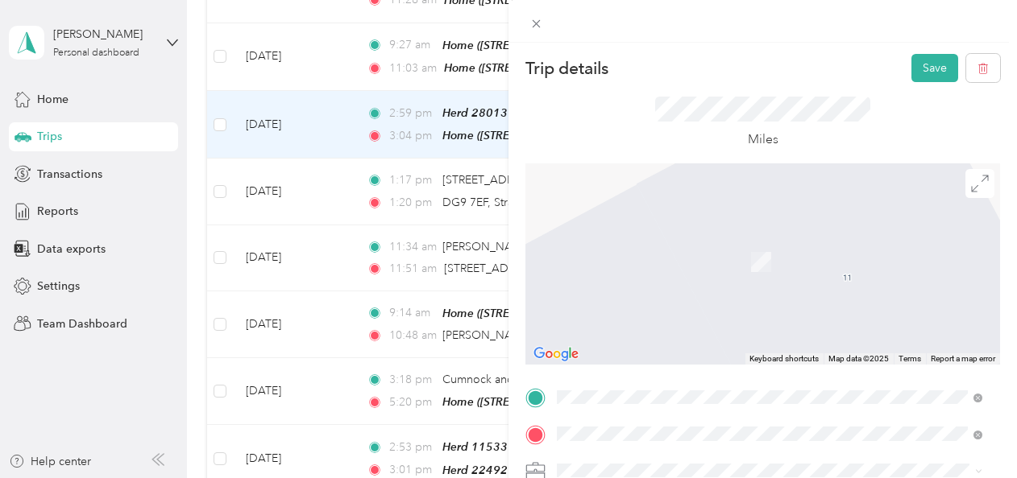
click at [803, 267] on span "DG9 [STREET_ADDRESS][PERSON_NAME]" at bounding box center [696, 263] width 219 height 14
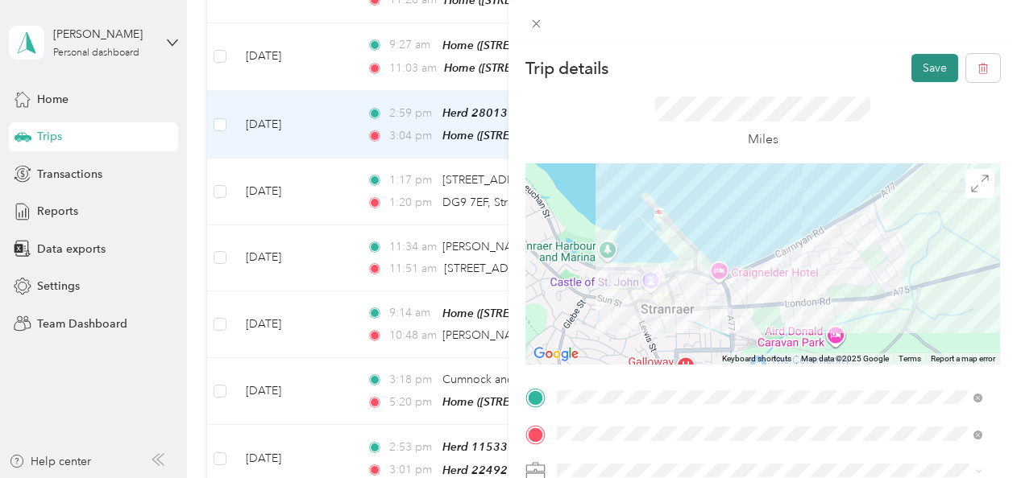
click at [914, 70] on button "Save" at bounding box center [934, 68] width 47 height 28
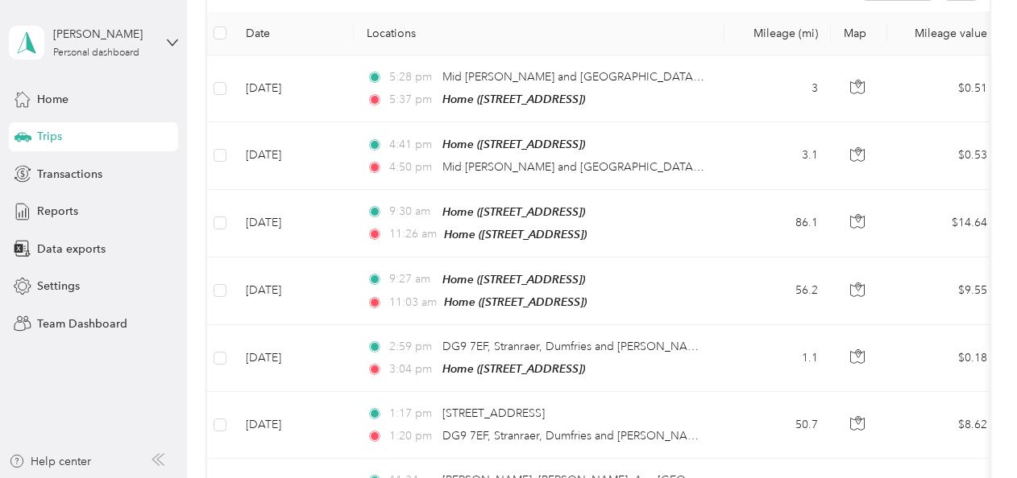
scroll to position [212, 0]
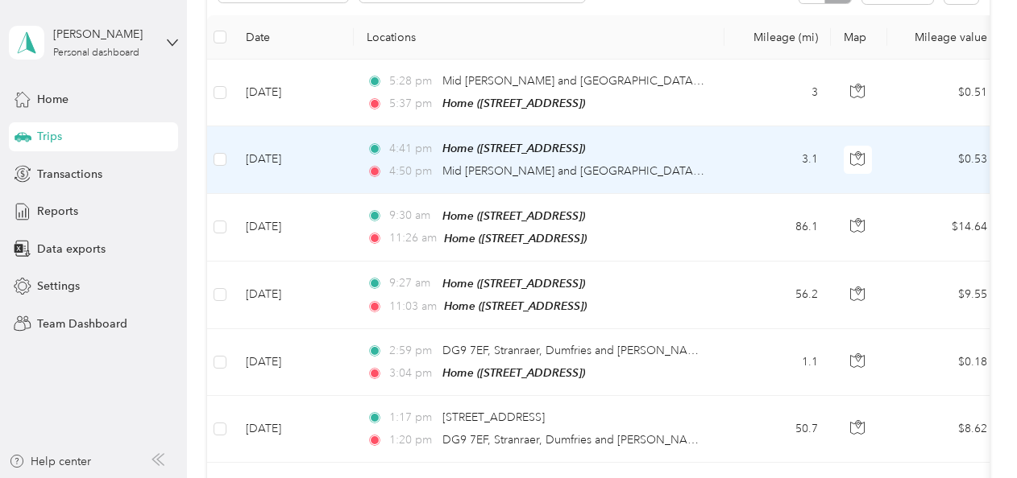
click at [729, 164] on td "3.1" at bounding box center [777, 159] width 106 height 67
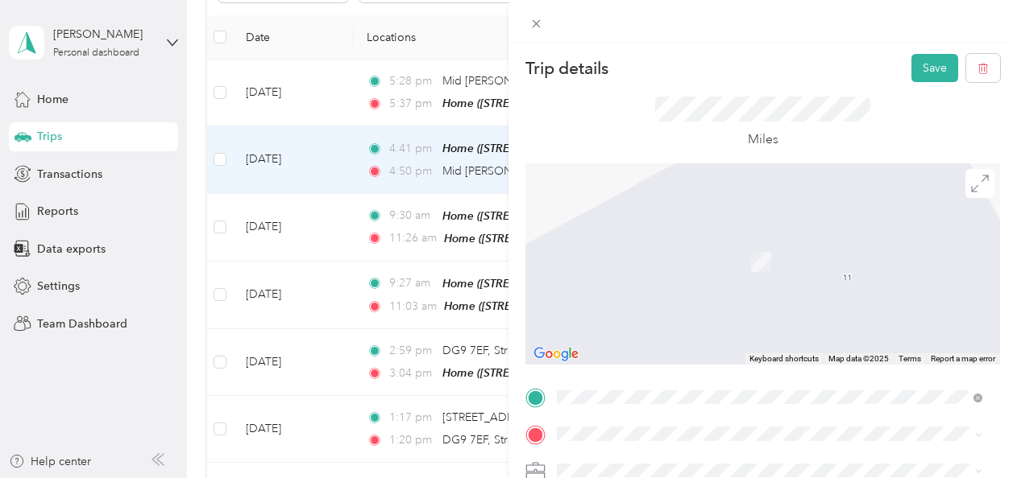
click at [899, 239] on div "DG9 [STREET_ADDRESS][PERSON_NAME]" at bounding box center [769, 237] width 414 height 22
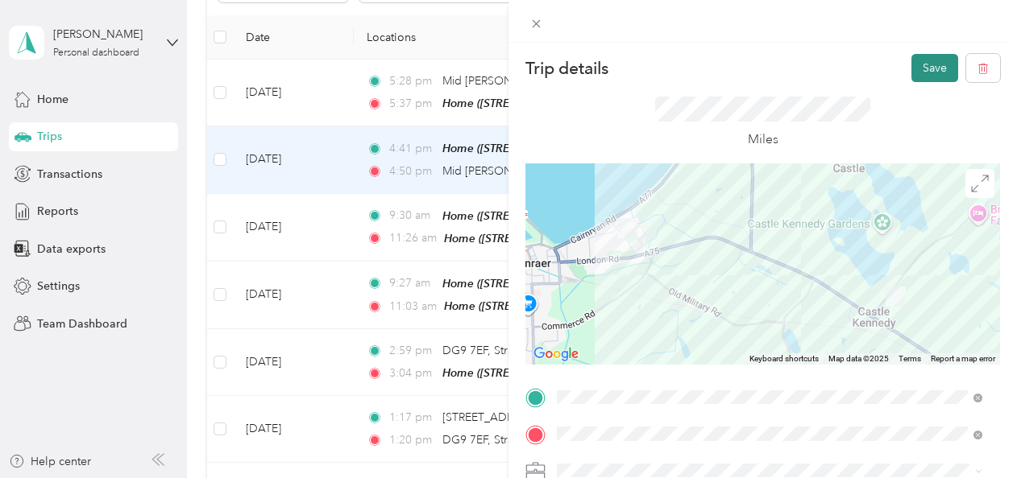
click at [915, 60] on button "Save" at bounding box center [934, 68] width 47 height 28
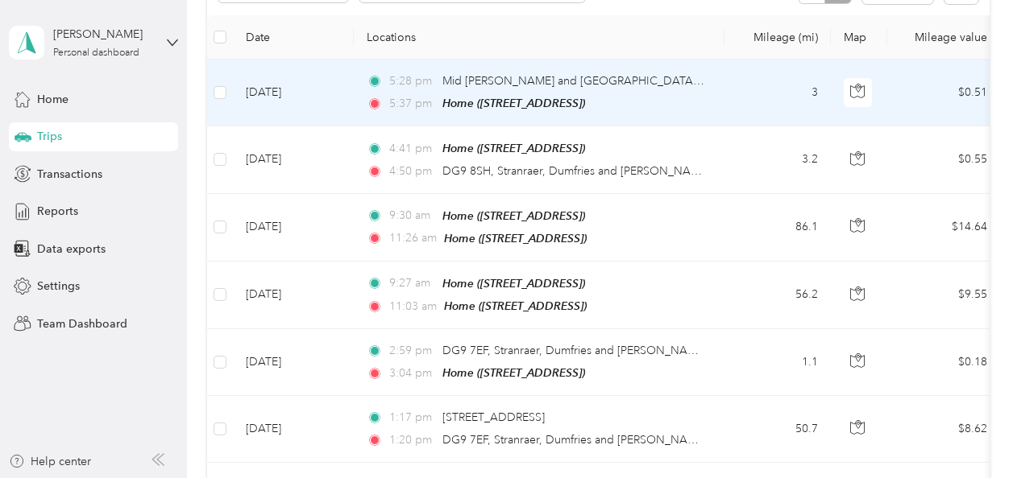
click at [894, 101] on td "$0.51" at bounding box center [943, 93] width 113 height 67
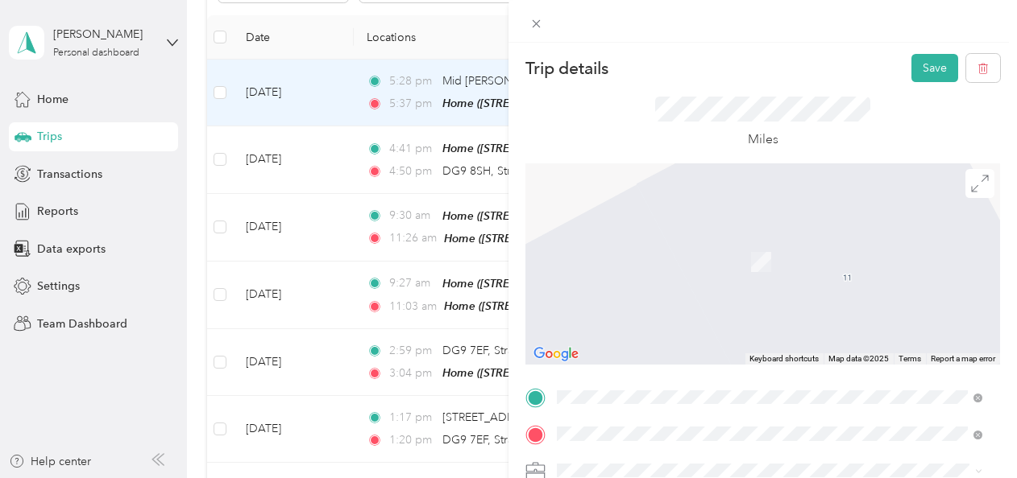
click at [806, 209] on span "DG9 [STREET_ADDRESS][PERSON_NAME]" at bounding box center [696, 201] width 219 height 14
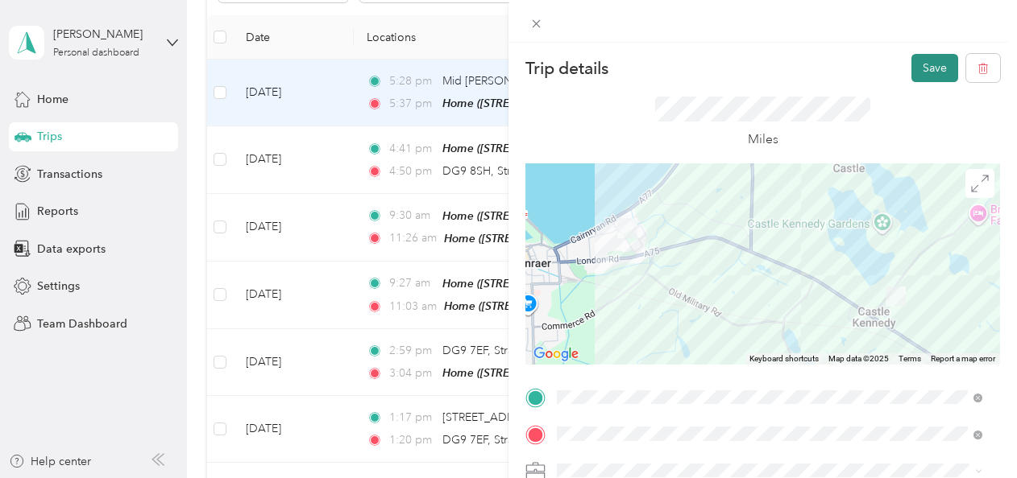
click at [911, 64] on button "Save" at bounding box center [934, 68] width 47 height 28
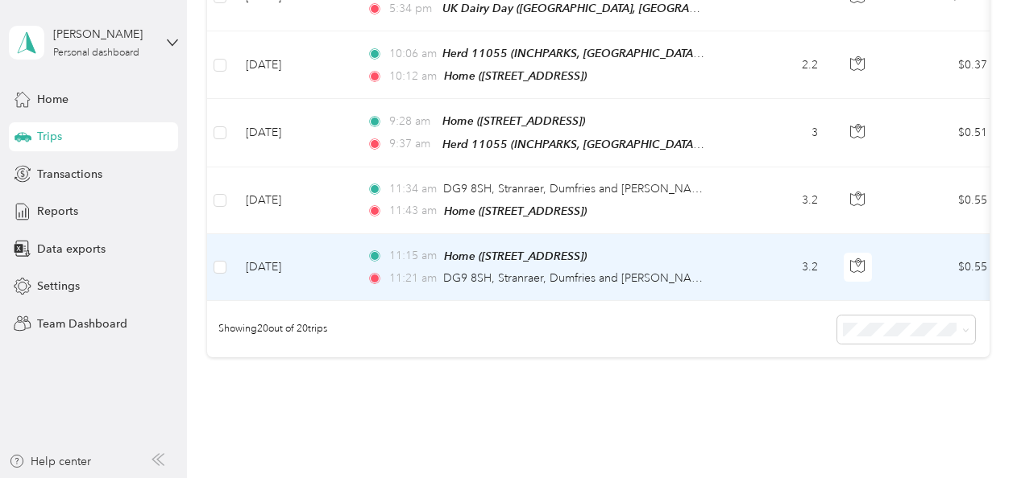
click at [745, 238] on td "3.2" at bounding box center [777, 267] width 106 height 67
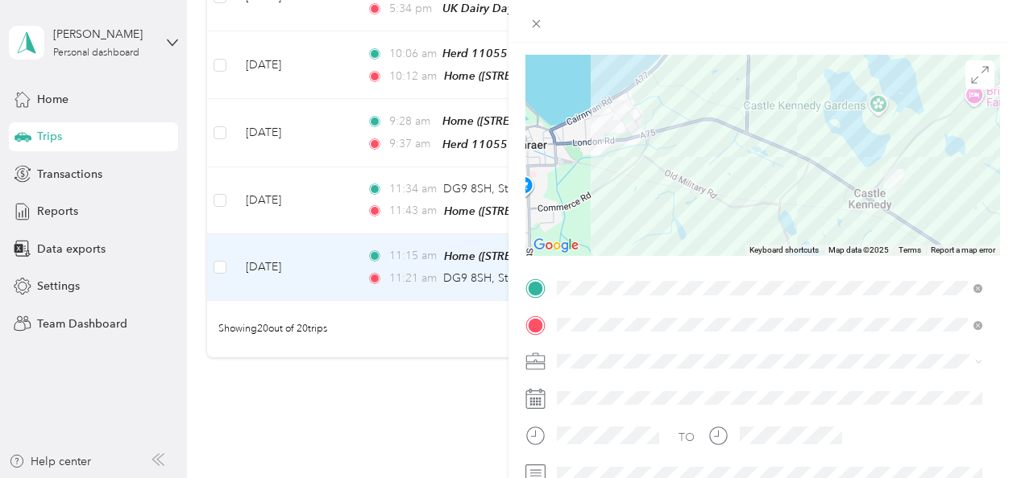
scroll to position [117, 0]
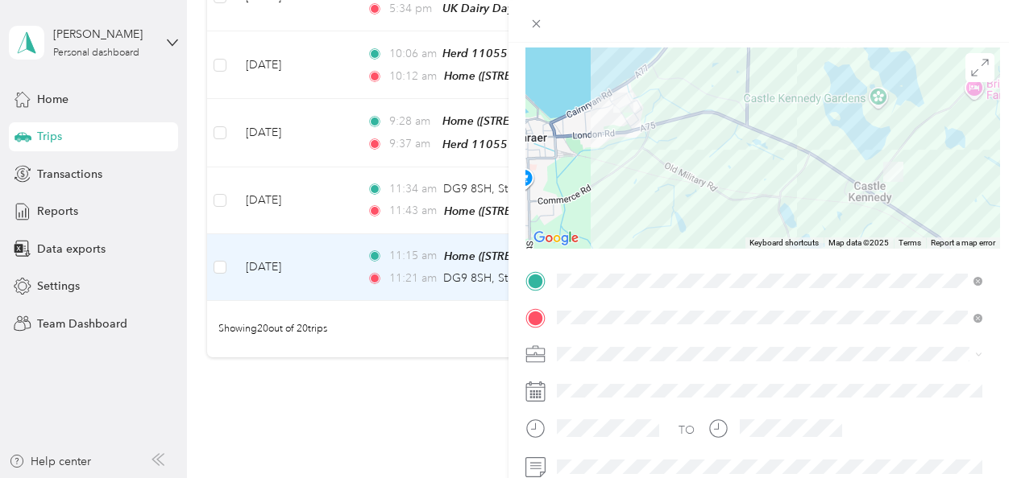
click at [296, 409] on div "Trip details Save This trip cannot be edited because it is either under review,…" at bounding box center [508, 239] width 1017 height 478
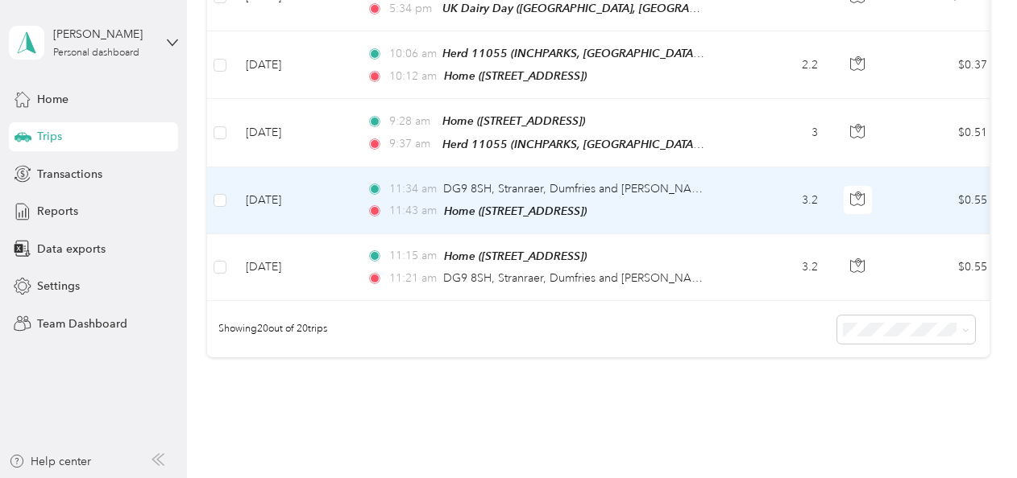
click at [344, 168] on td "[DATE]" at bounding box center [293, 201] width 121 height 67
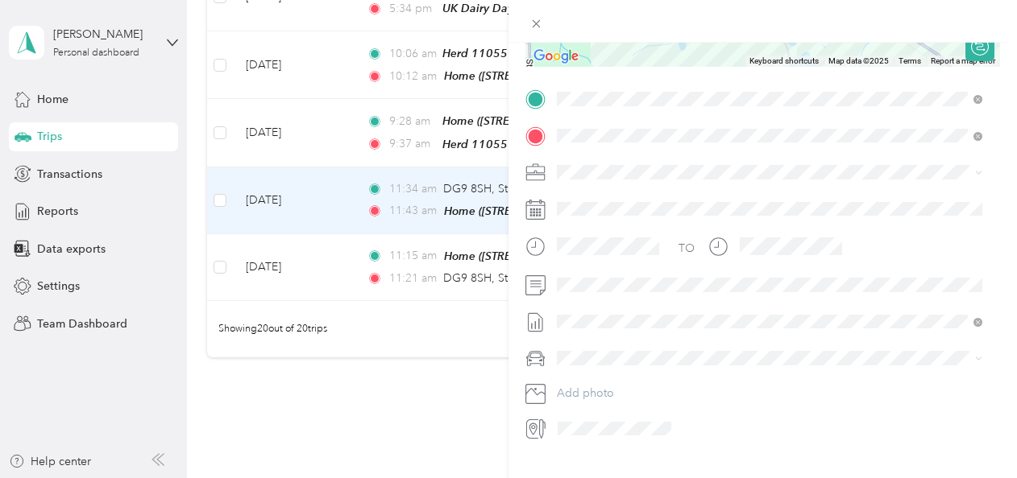
scroll to position [311, 0]
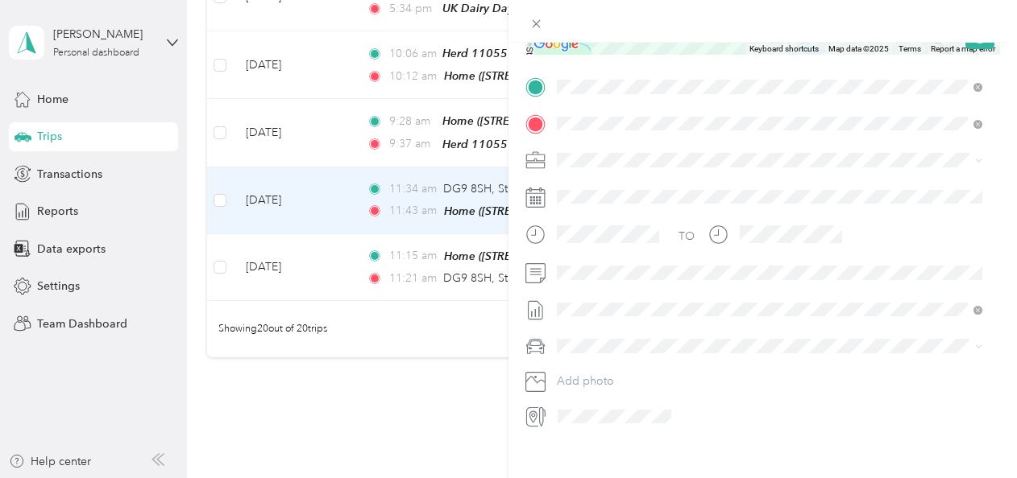
click at [425, 380] on div "Trip details Save This trip cannot be edited because it is either under review,…" at bounding box center [508, 239] width 1017 height 478
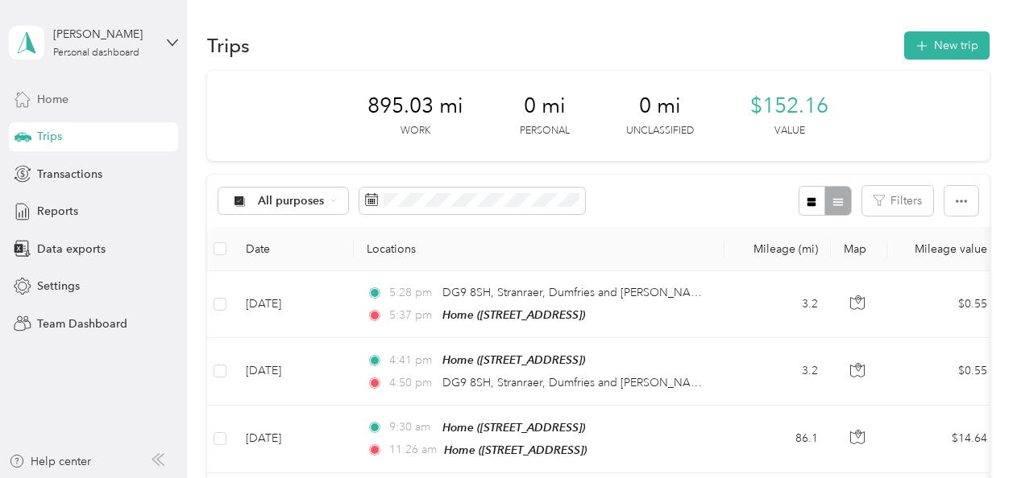
click at [43, 93] on span "Home" at bounding box center [52, 99] width 31 height 17
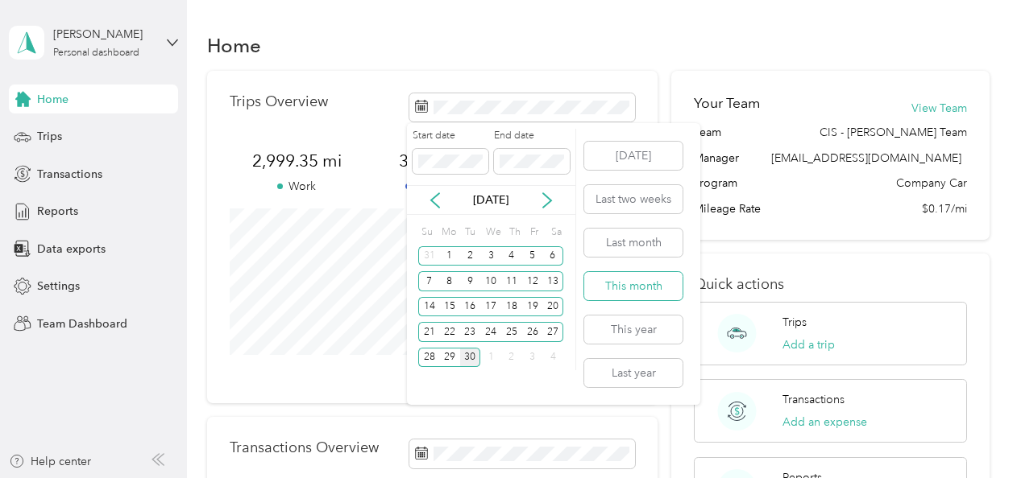
click at [628, 282] on button "This month" at bounding box center [633, 286] width 98 height 28
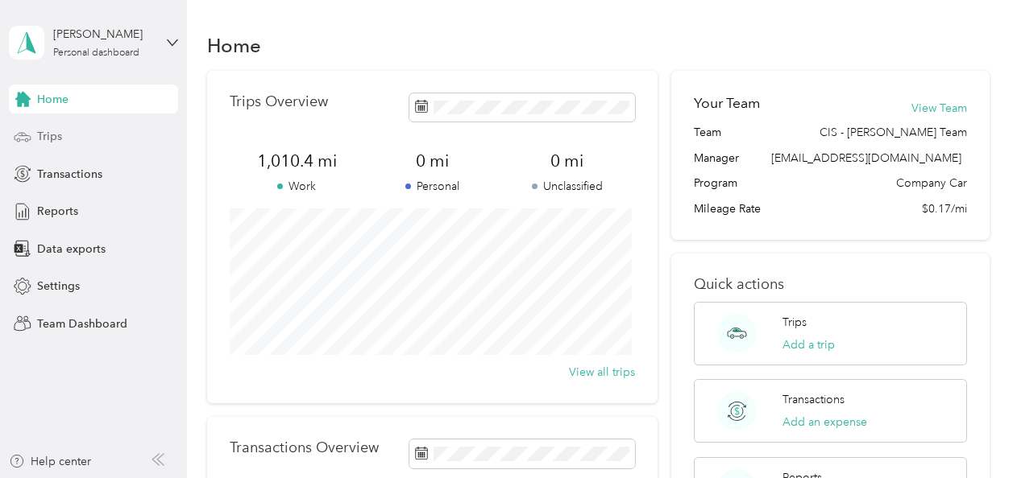
click at [125, 140] on div "Trips" at bounding box center [93, 136] width 169 height 29
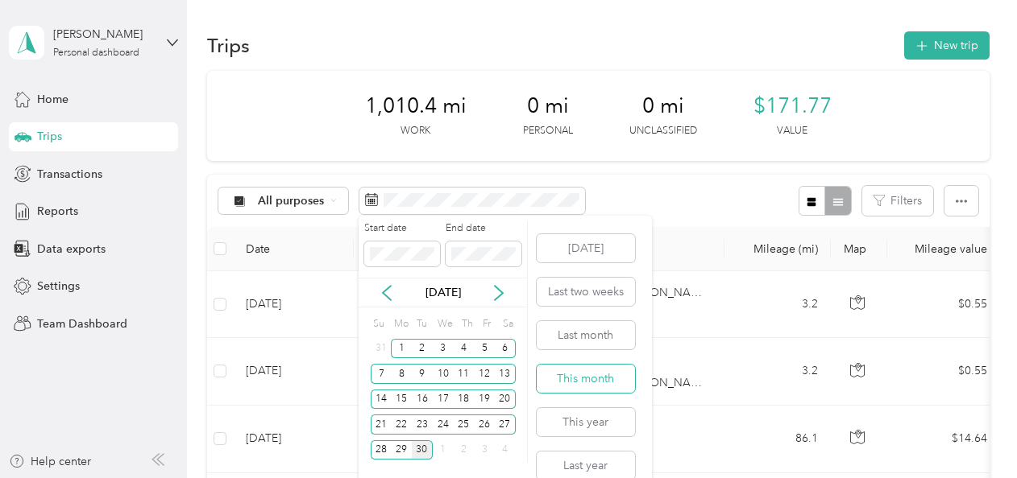
click at [565, 380] on button "This month" at bounding box center [585, 379] width 98 height 28
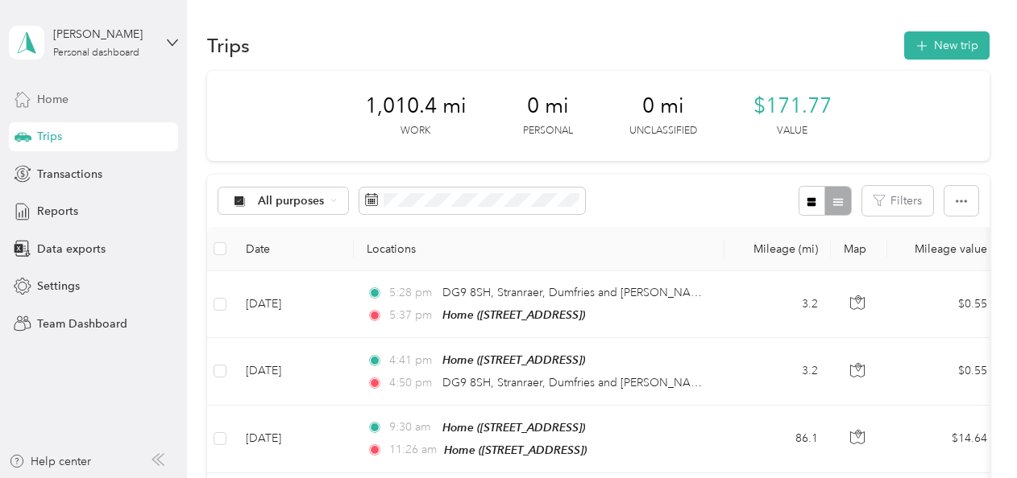
click at [93, 99] on div "Home" at bounding box center [93, 99] width 169 height 29
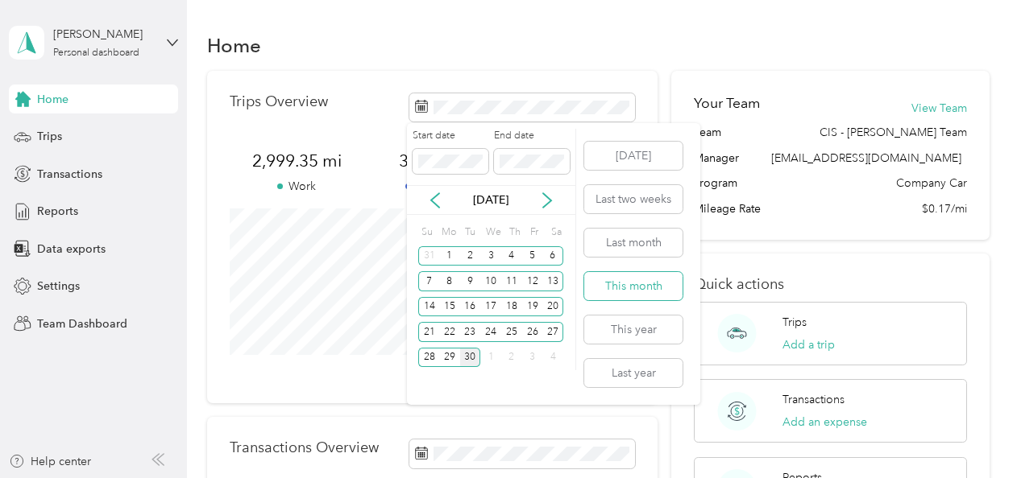
click at [627, 280] on button "This month" at bounding box center [633, 286] width 98 height 28
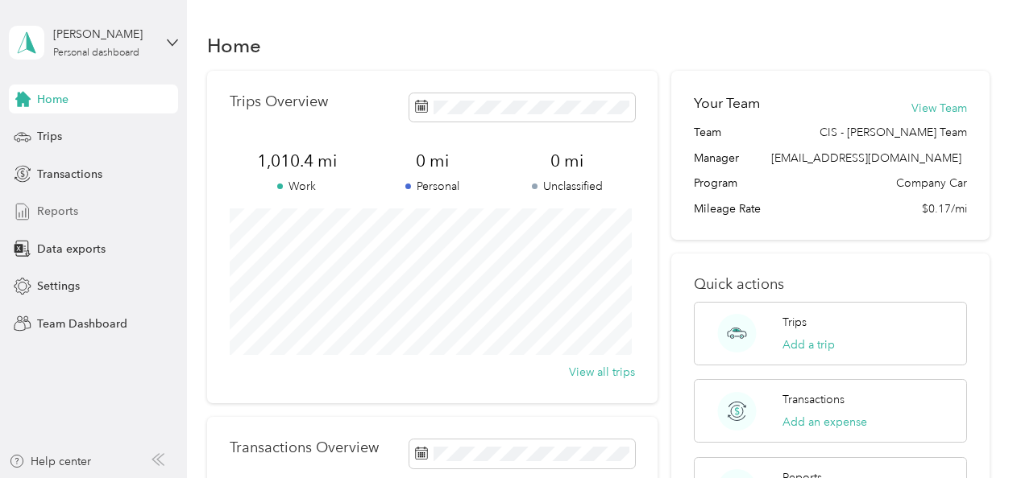
click at [71, 200] on div "Reports" at bounding box center [93, 211] width 169 height 29
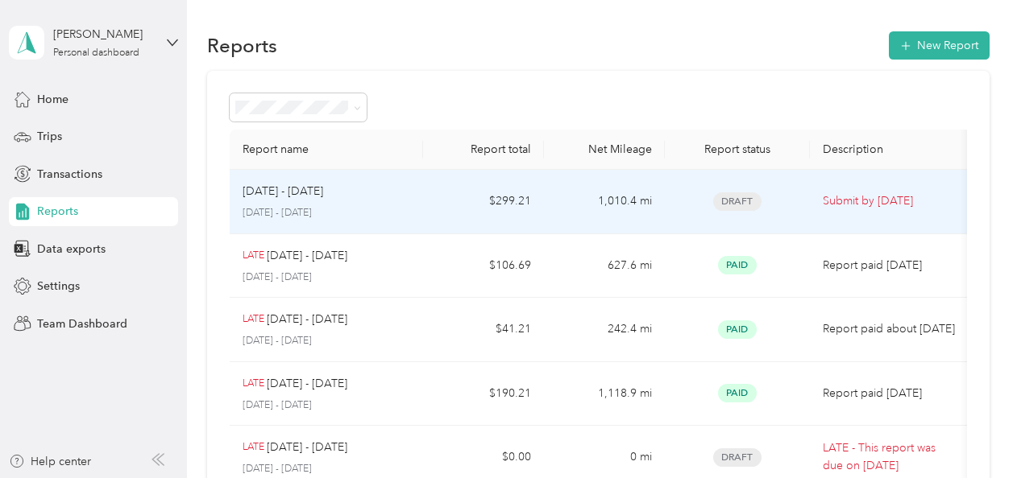
click at [851, 193] on p "Submit by [DATE]" at bounding box center [889, 202] width 135 height 18
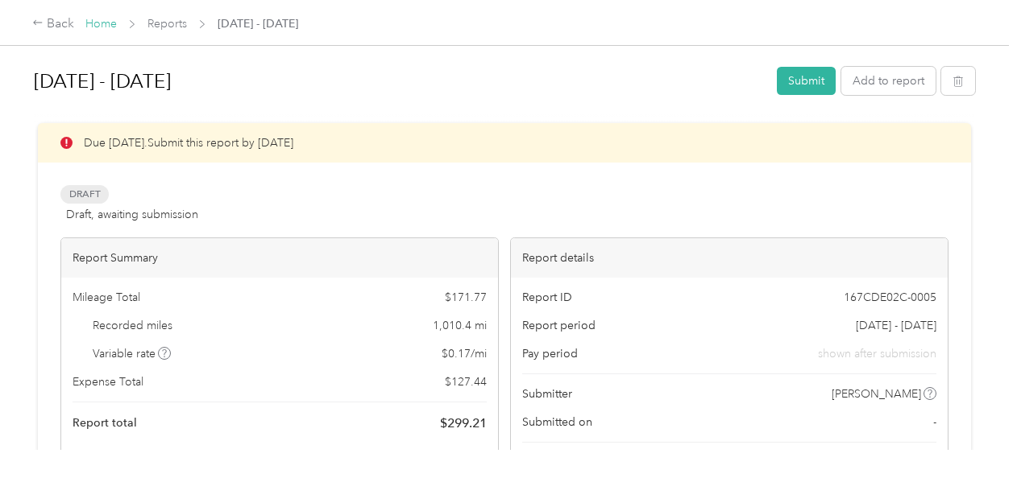
click at [105, 23] on link "Home" at bounding box center [100, 24] width 31 height 14
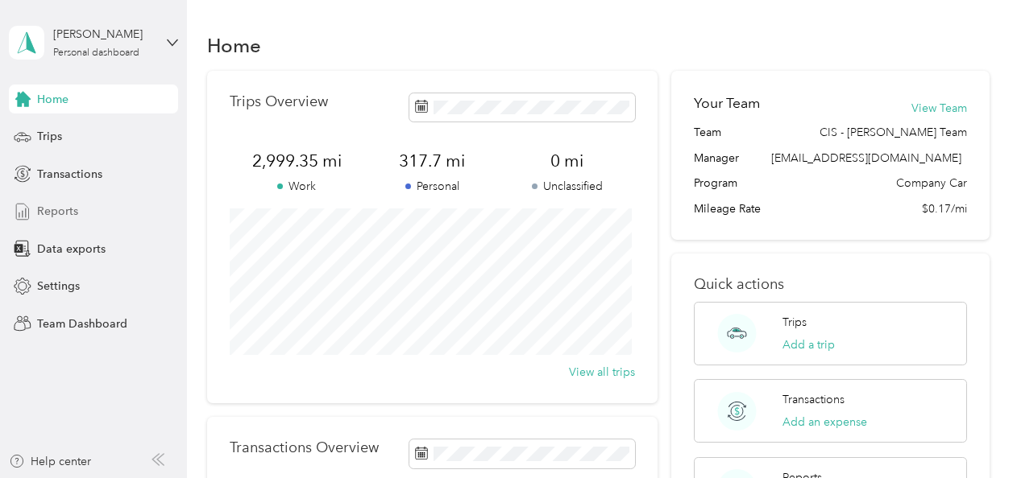
click at [77, 203] on span "Reports" at bounding box center [57, 211] width 41 height 17
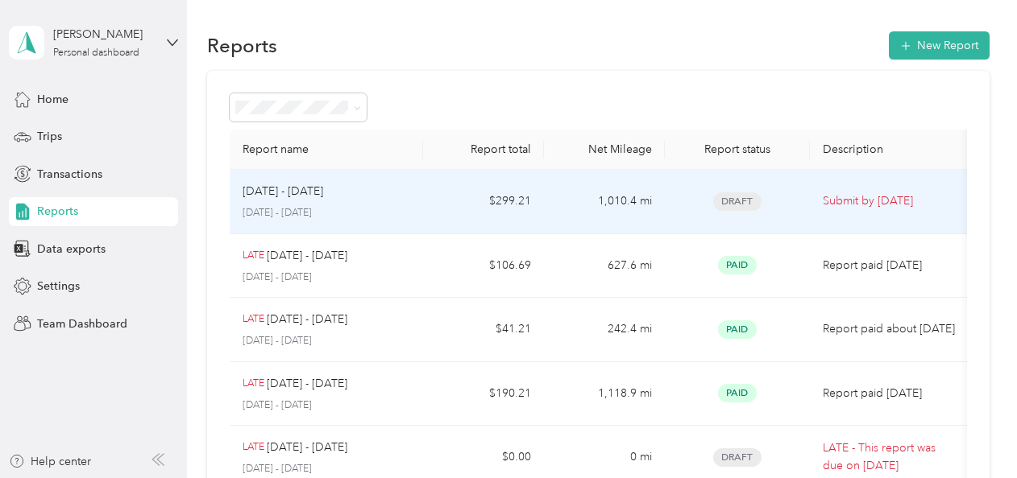
click at [400, 200] on div "[DATE] - [DATE] [DATE] - [DATE]" at bounding box center [326, 202] width 168 height 38
